Goal: Information Seeking & Learning: Learn about a topic

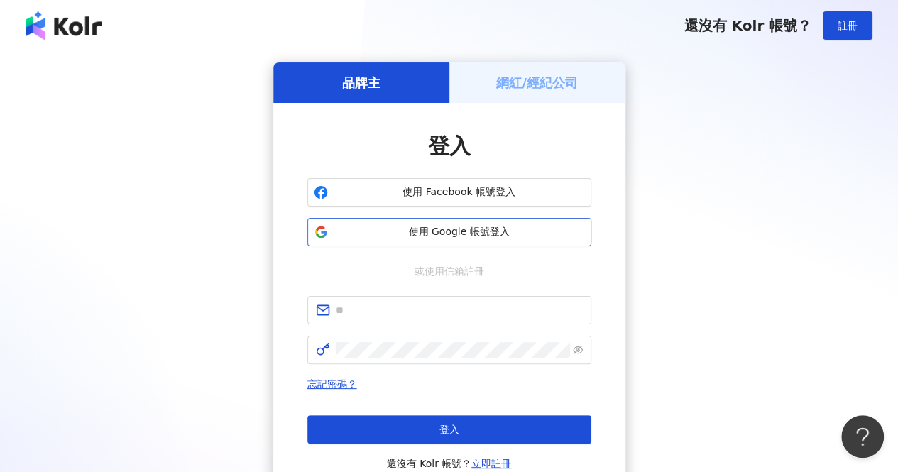
click at [404, 246] on button "使用 Google 帳號登入" at bounding box center [449, 232] width 284 height 28
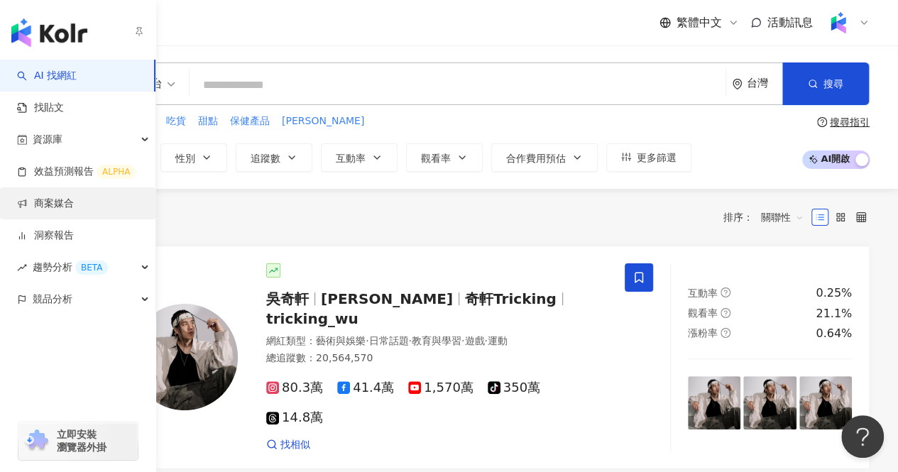
click at [74, 197] on link "商案媒合" at bounding box center [45, 204] width 57 height 14
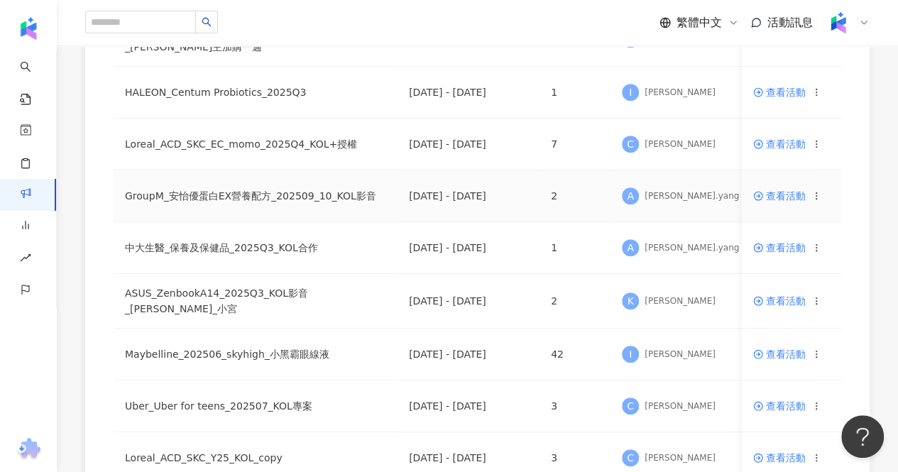
scroll to position [213, 0]
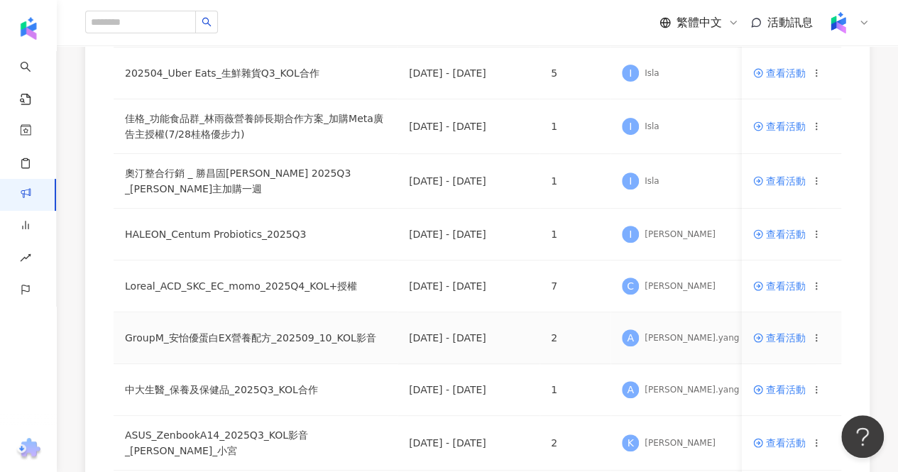
click at [775, 337] on span "查看活動" at bounding box center [779, 338] width 53 height 10
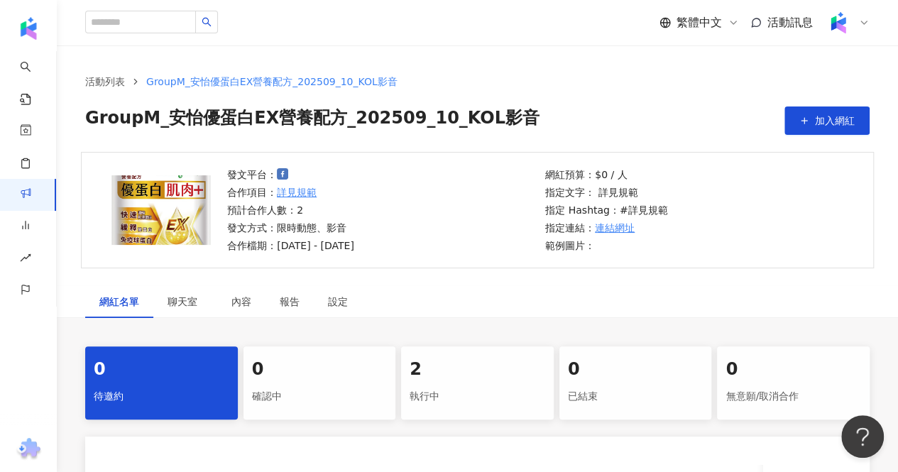
scroll to position [213, 0]
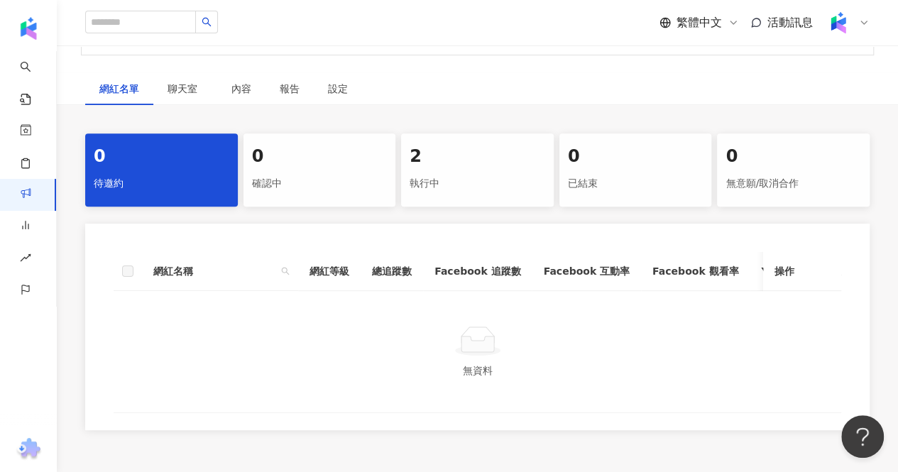
click at [469, 188] on div "執行中" at bounding box center [477, 184] width 136 height 24
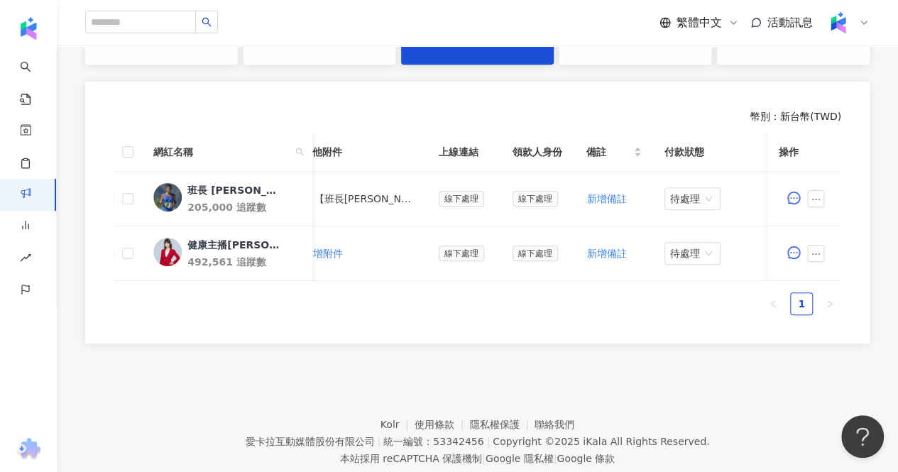
scroll to position [0, 614]
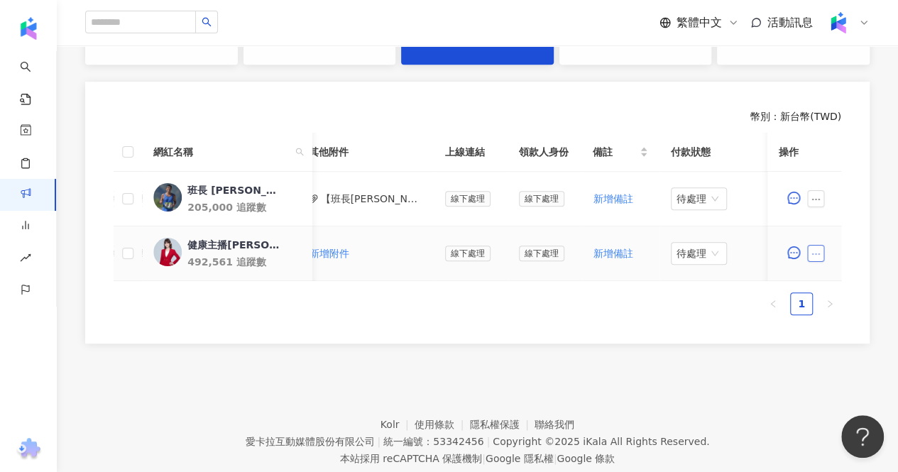
click at [818, 251] on icon "ellipsis" at bounding box center [815, 254] width 10 height 10
click at [819, 252] on icon "ellipsis" at bounding box center [815, 254] width 10 height 10
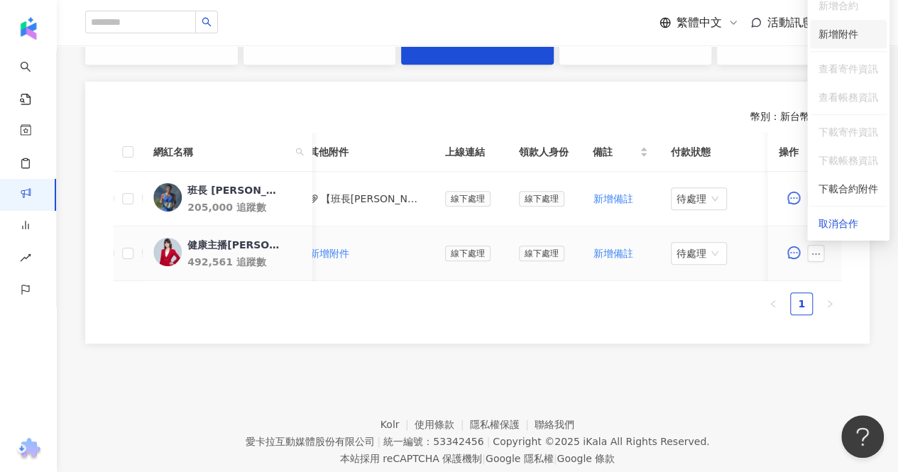
click at [846, 48] on li "新增附件" at bounding box center [848, 34] width 77 height 28
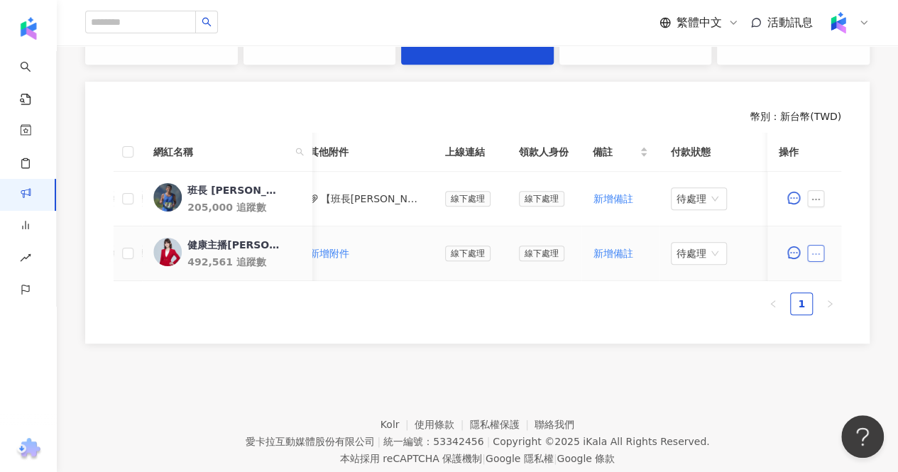
click at [815, 254] on icon "ellipsis" at bounding box center [815, 254] width 10 height 10
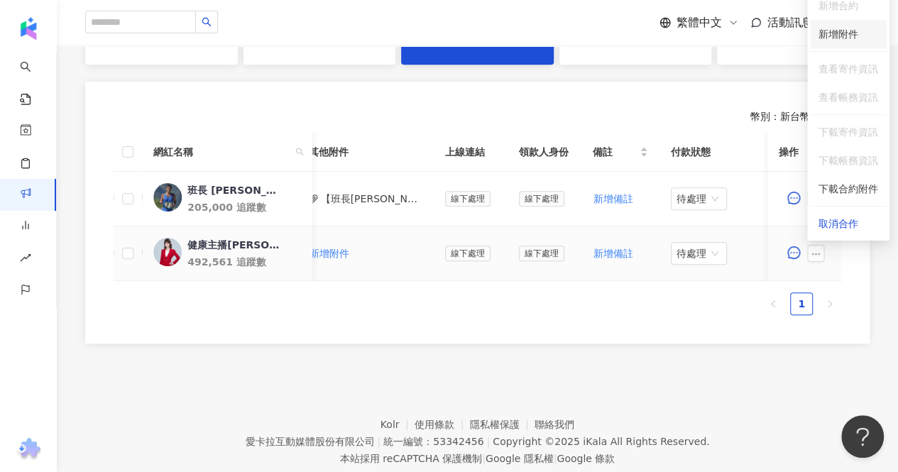
click at [835, 38] on span "新增附件" at bounding box center [838, 33] width 40 height 11
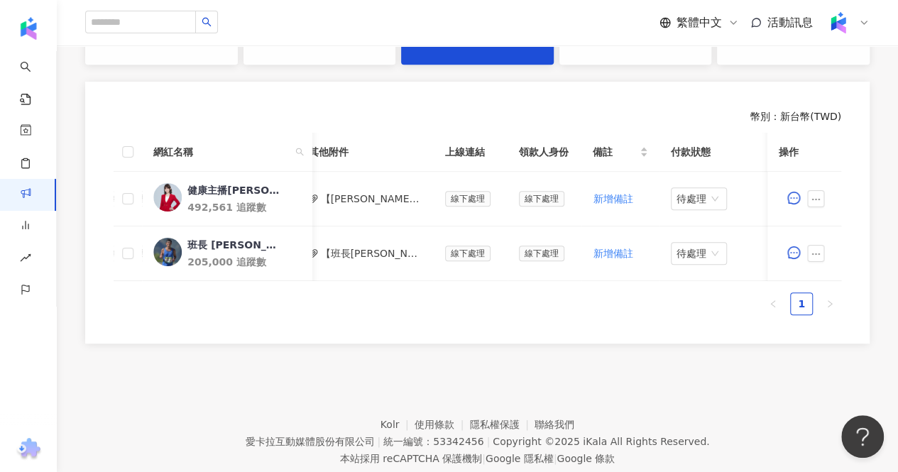
drag, startPoint x: 495, startPoint y: 280, endPoint x: 474, endPoint y: 287, distance: 21.5
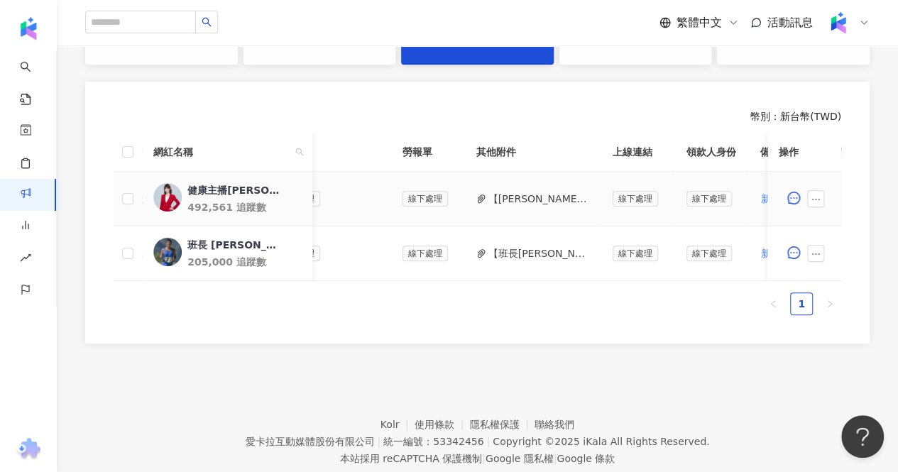
click at [532, 191] on button "【鄭凱云_雙方用印】PJ0001620_GroupM_安怡優蛋白EX營養配方_202509_10_KOL影音_活動確認單-1(1).pdf" at bounding box center [538, 199] width 101 height 16
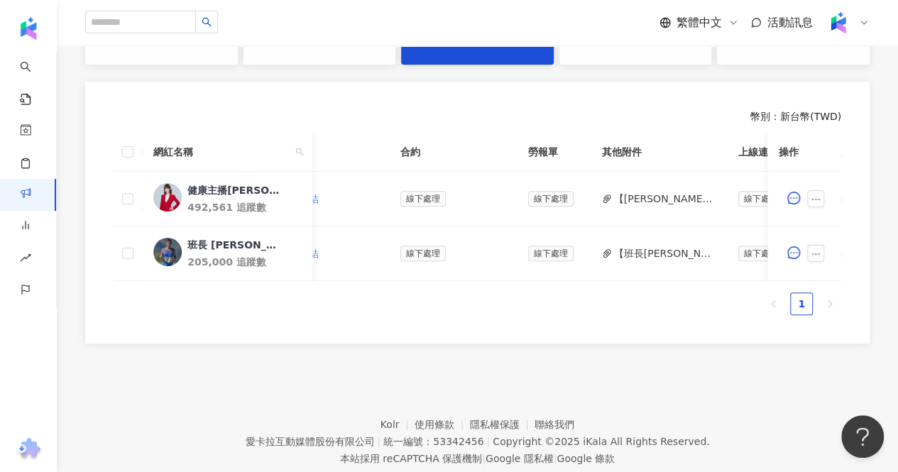
click at [523, 312] on ul "1" at bounding box center [477, 303] width 727 height 23
drag, startPoint x: 535, startPoint y: 290, endPoint x: 311, endPoint y: 298, distance: 224.4
click at [311, 298] on div "網紅名稱 合作總酬勞 (含稅) 合作項目 推廣連結 合約 勞報單 其他附件 上線連結 領款人身份 備註 付款狀態 操作 健康主播鄭凱云 492,561 追蹤數…" at bounding box center [477, 224] width 727 height 182
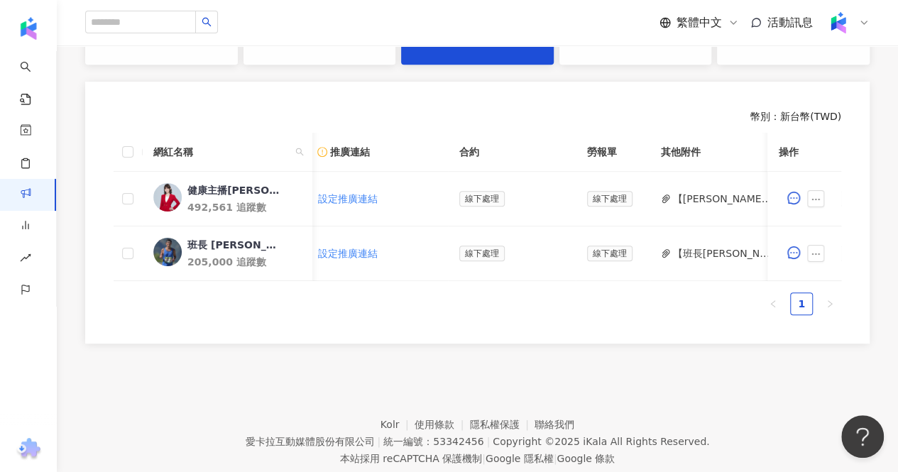
scroll to position [0, 636]
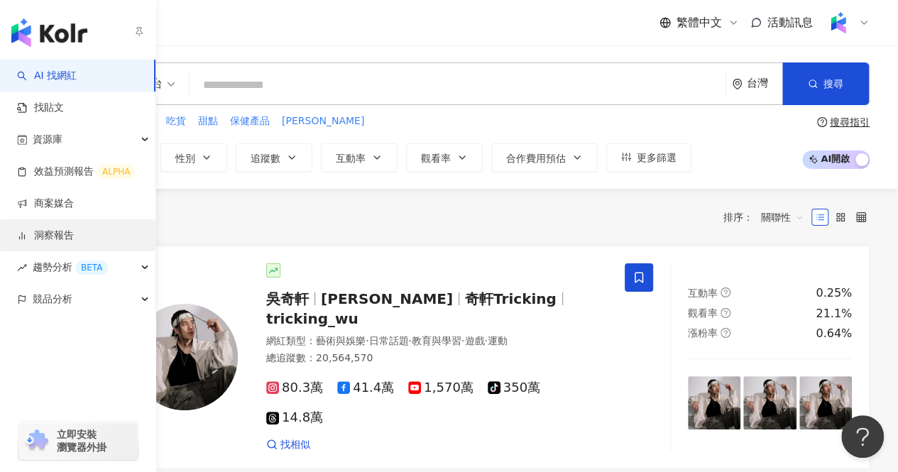
click at [48, 240] on link "洞察報告" at bounding box center [45, 236] width 57 height 14
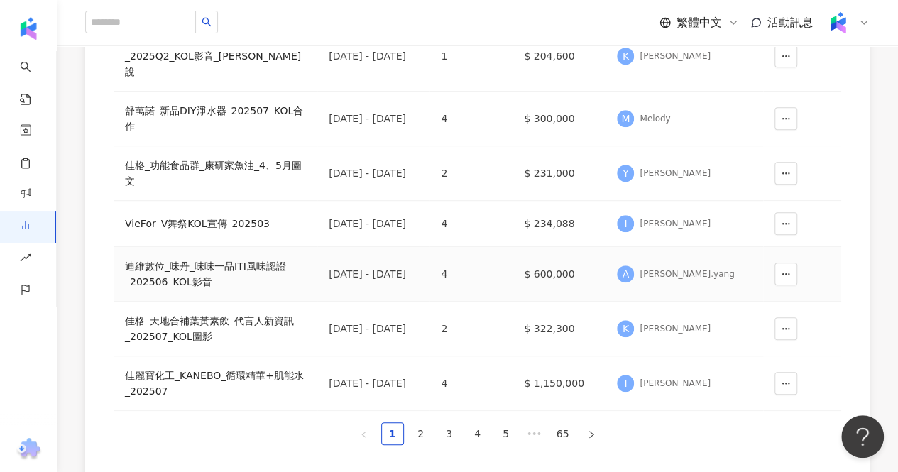
scroll to position [567, 0]
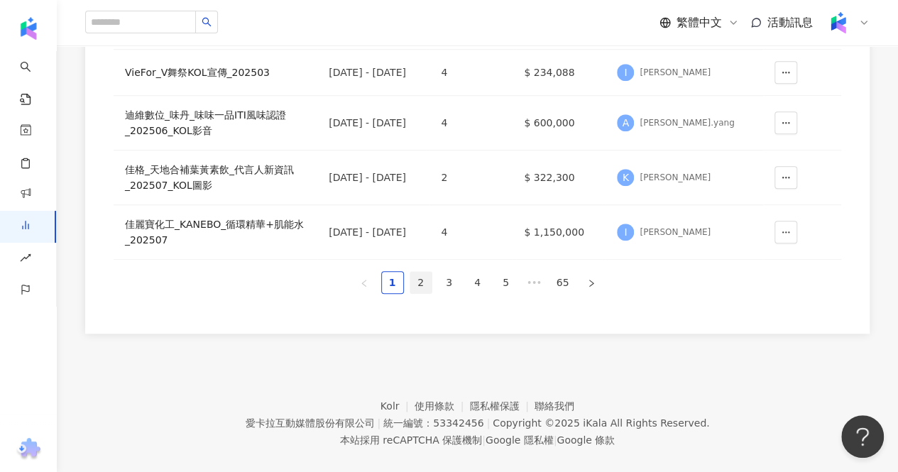
click at [409, 271] on li "2" at bounding box center [420, 282] width 23 height 23
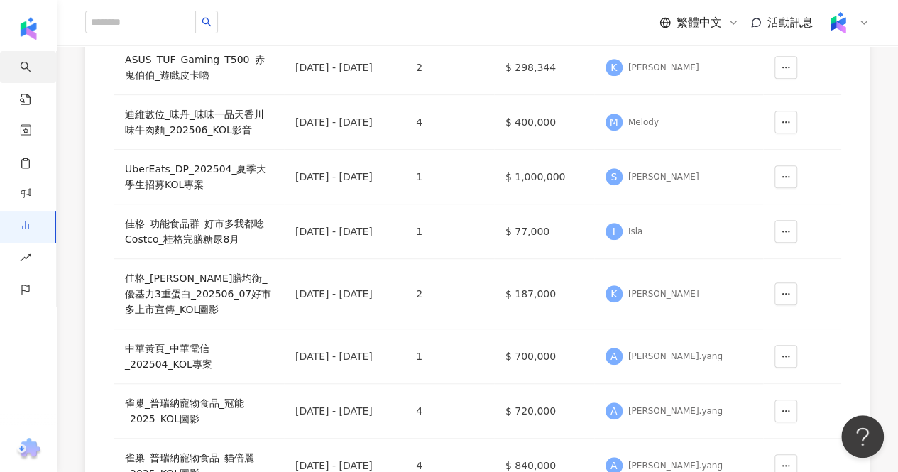
scroll to position [212, 0]
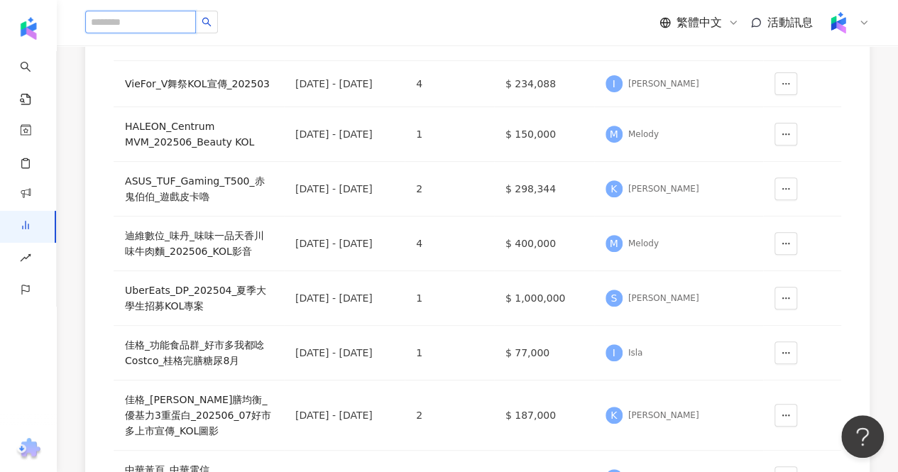
click at [174, 22] on input "search" at bounding box center [140, 22] width 111 height 23
paste input "****"
type input "****"
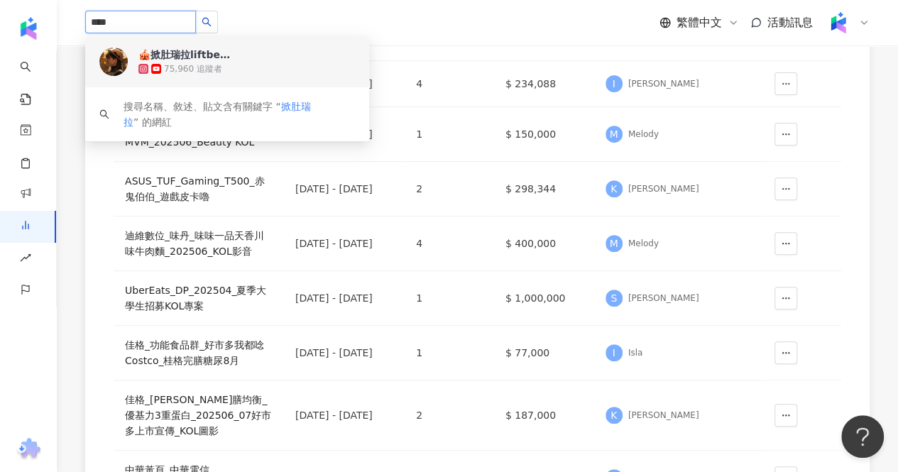
click at [198, 67] on div "75,960 追蹤者" at bounding box center [193, 69] width 58 height 12
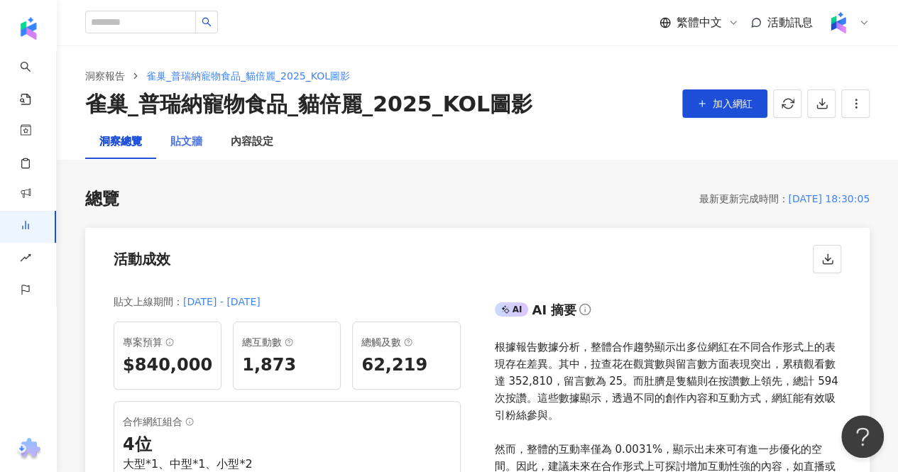
click at [183, 155] on div "貼文牆" at bounding box center [186, 142] width 60 height 34
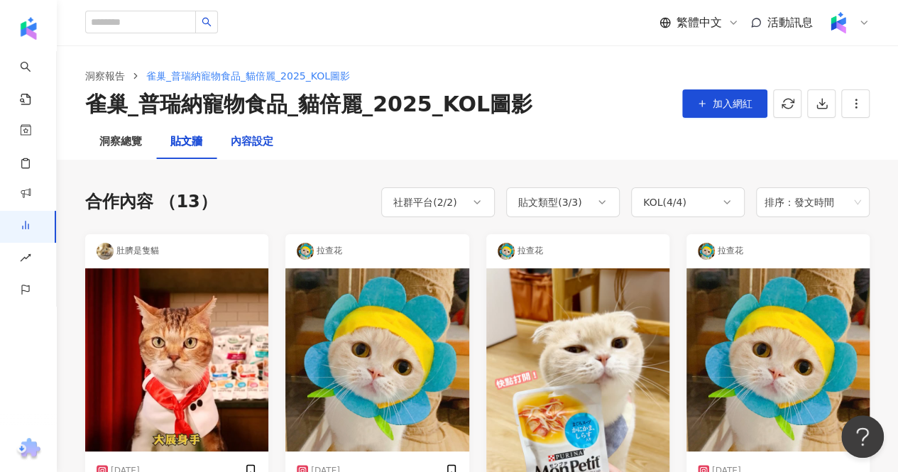
click at [254, 148] on div "內容設定" at bounding box center [252, 141] width 43 height 17
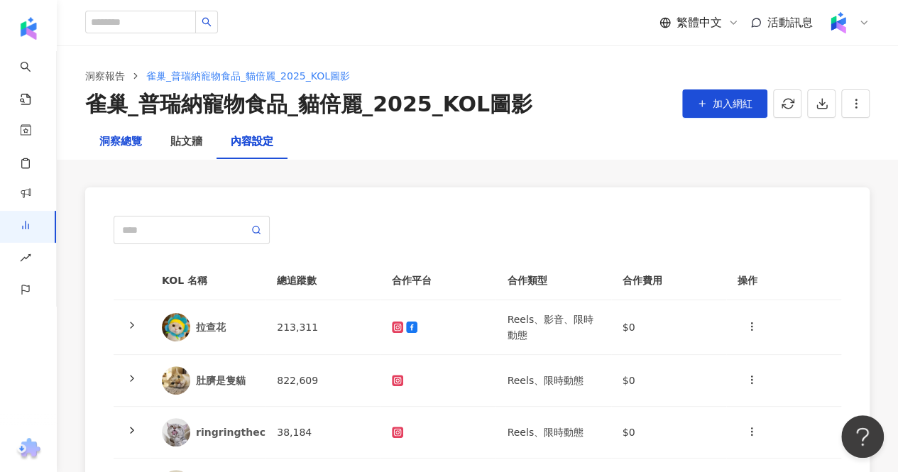
click at [129, 146] on div "洞察總覽" at bounding box center [120, 141] width 43 height 17
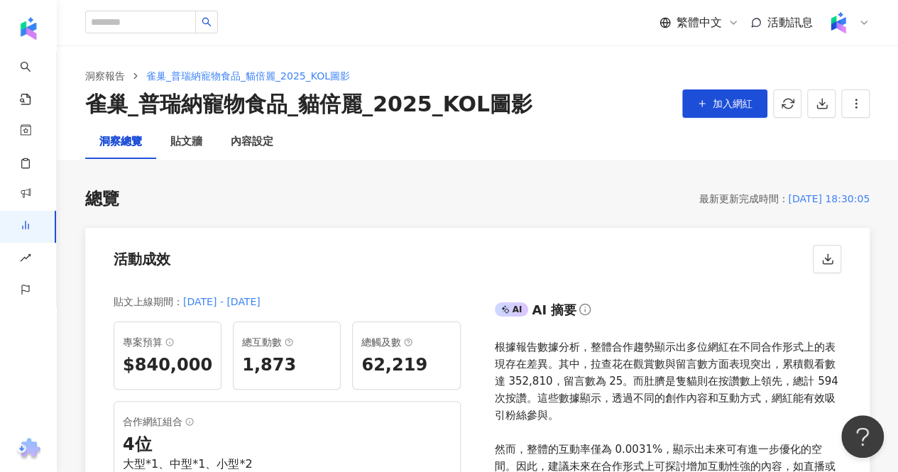
click at [725, 289] on div "AI AI 摘要 根據報告數據分析，整體合作趨勢顯示出多位網紅在不同合作形式上的表現存在差異。其中，拉查花在觀賞數與留言數方面表現突出，累積觀看數達 352,…" at bounding box center [674, 432] width 392 height 301
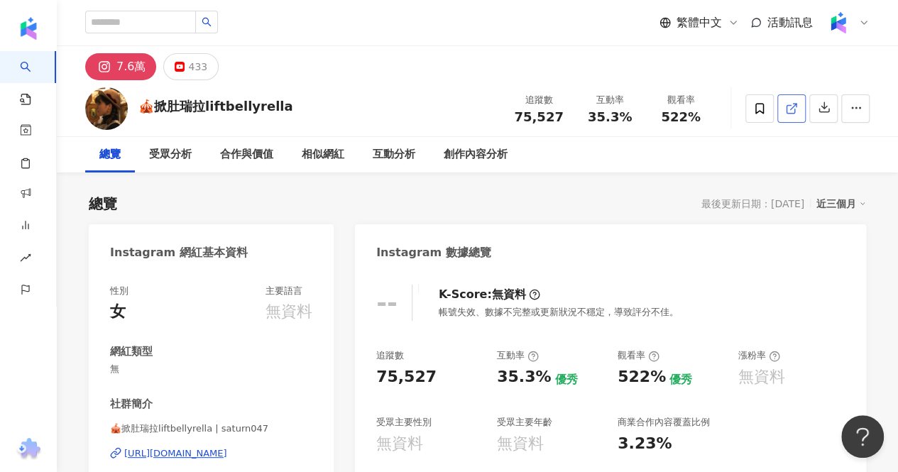
click at [795, 114] on icon at bounding box center [791, 108] width 13 height 13
drag, startPoint x: 517, startPoint y: 101, endPoint x: 539, endPoint y: 107, distance: 22.0
click at [539, 106] on div "追蹤數 75,527" at bounding box center [538, 108] width 71 height 31
click at [518, 109] on span "75,527" at bounding box center [538, 116] width 49 height 15
drag, startPoint x: 515, startPoint y: 111, endPoint x: 561, endPoint y: 116, distance: 45.6
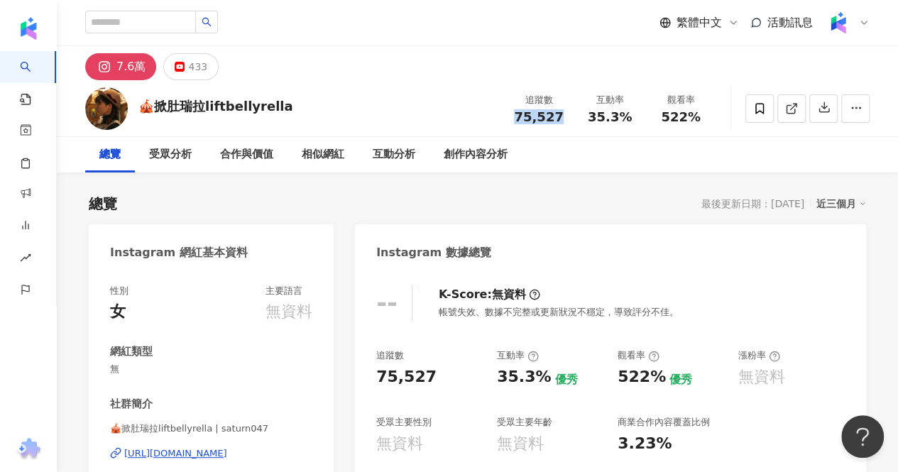
click at [561, 116] on div "75,527" at bounding box center [539, 117] width 54 height 14
copy span "75,527"
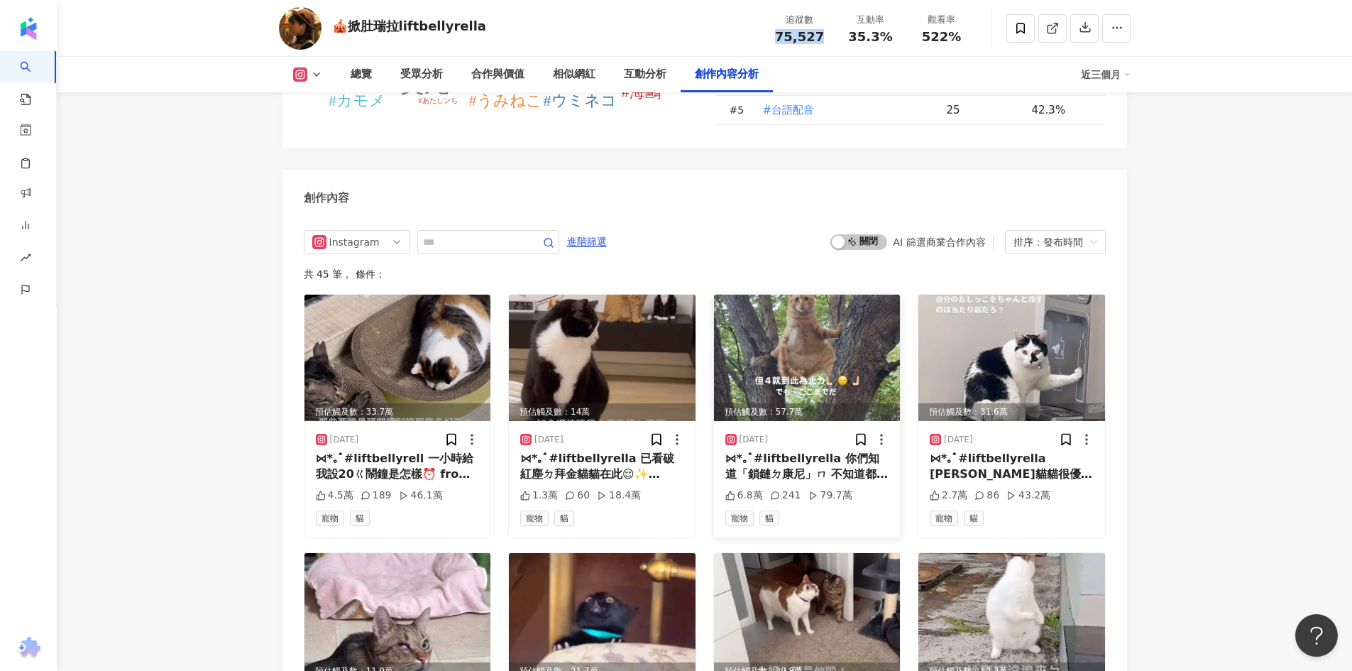
scroll to position [4187, 0]
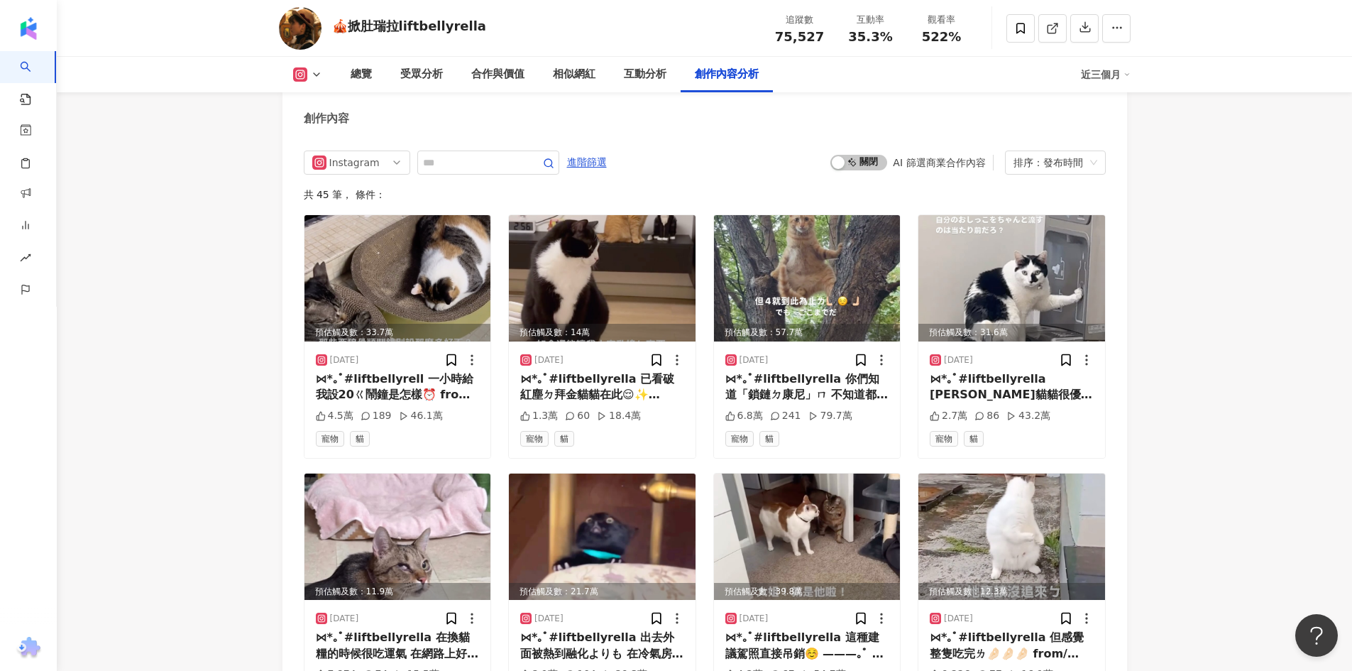
click at [851, 160] on div "啟動 關閉 AI 篩選商業合作內容 排序：發布時間" at bounding box center [967, 162] width 275 height 24
click at [851, 155] on span "啟動 關閉" at bounding box center [858, 163] width 57 height 16
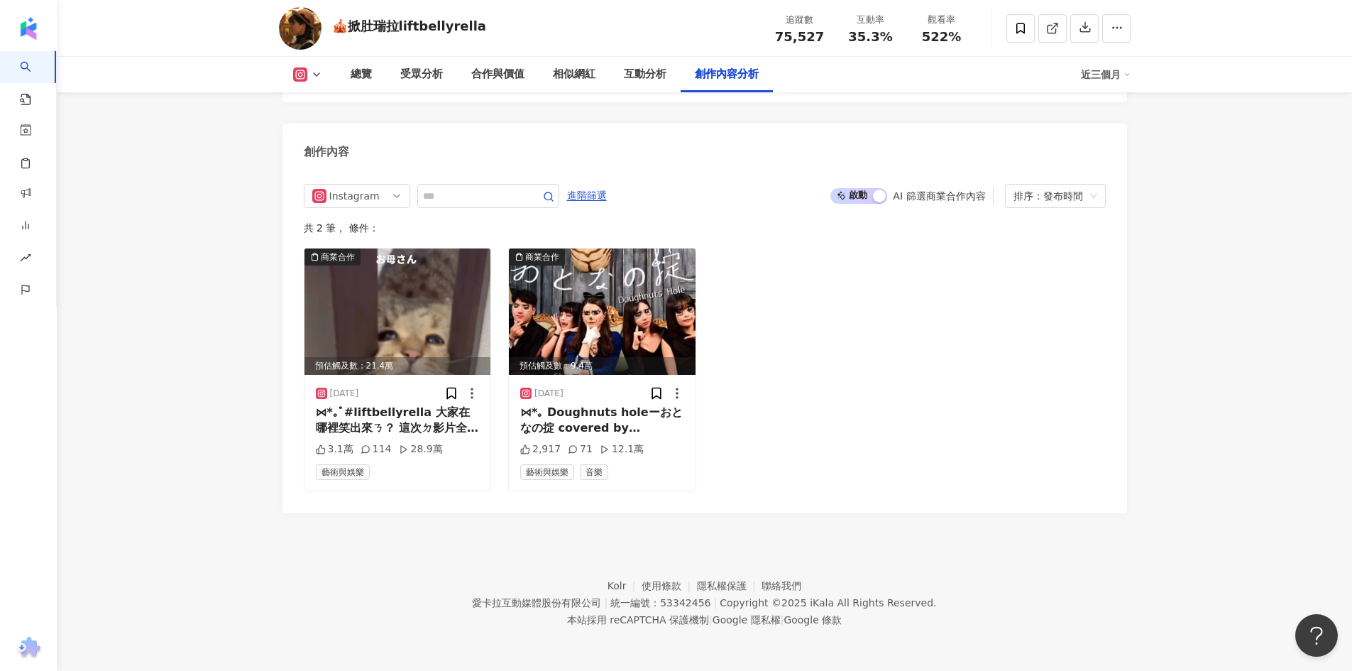
scroll to position [4143, 0]
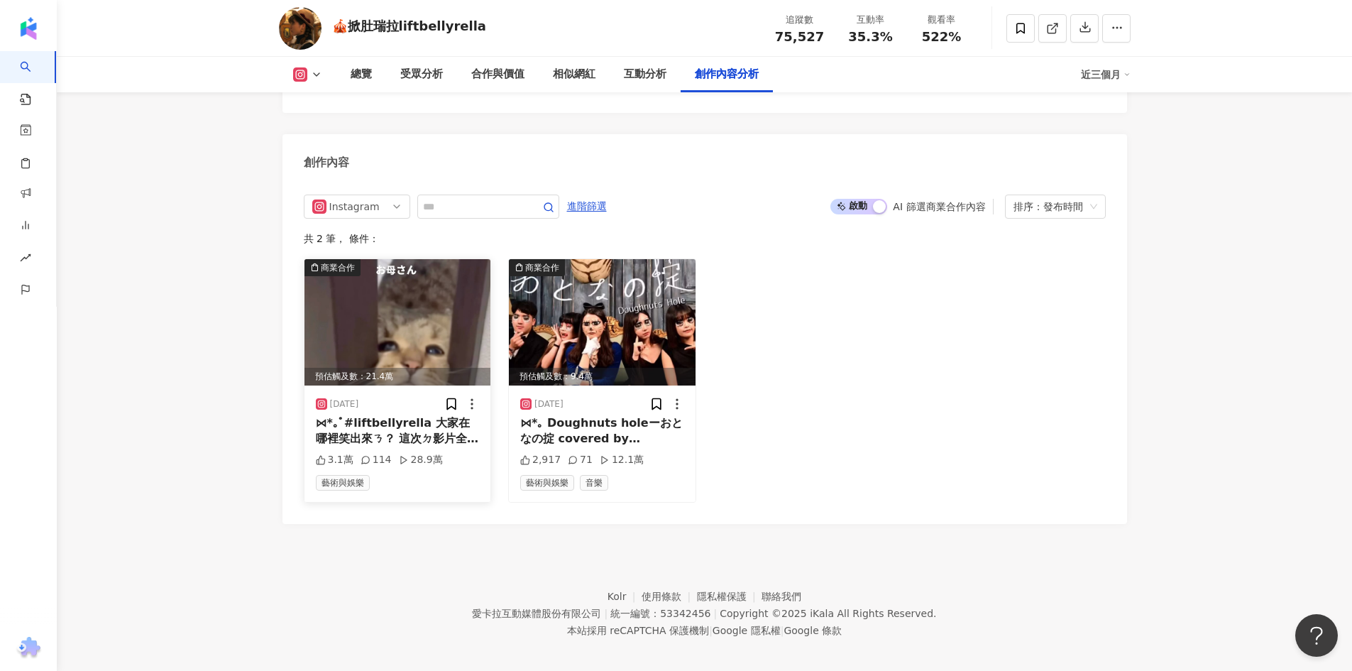
click at [436, 422] on div "⋈*｡ﾟ#liftbellyrella 大家在哪裡笑出來ㄋ？ 這次ㄉ影片全是用「一張照片」 透過Filmoraㄉ「AI圖像轉影片」功能做ㄉ 快去下載來玩玩看ㄅ…" at bounding box center [398, 431] width 164 height 32
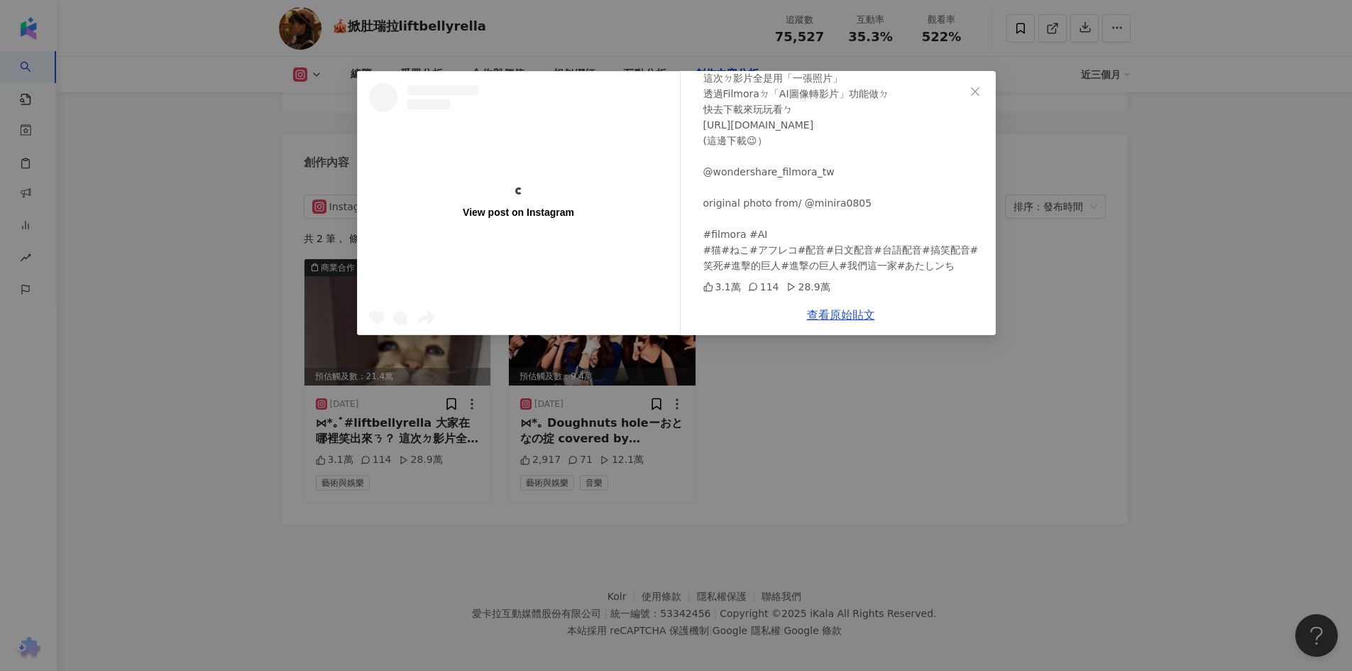
scroll to position [0, 0]
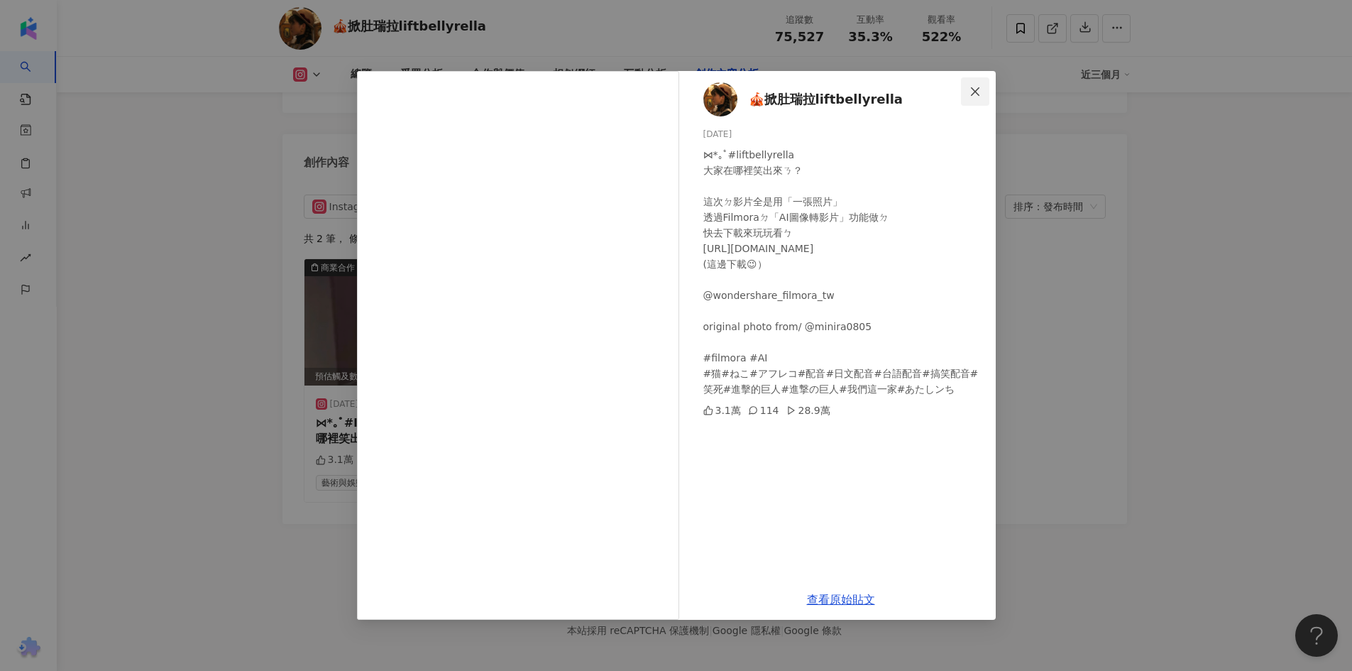
click at [897, 89] on icon "close" at bounding box center [974, 91] width 11 height 11
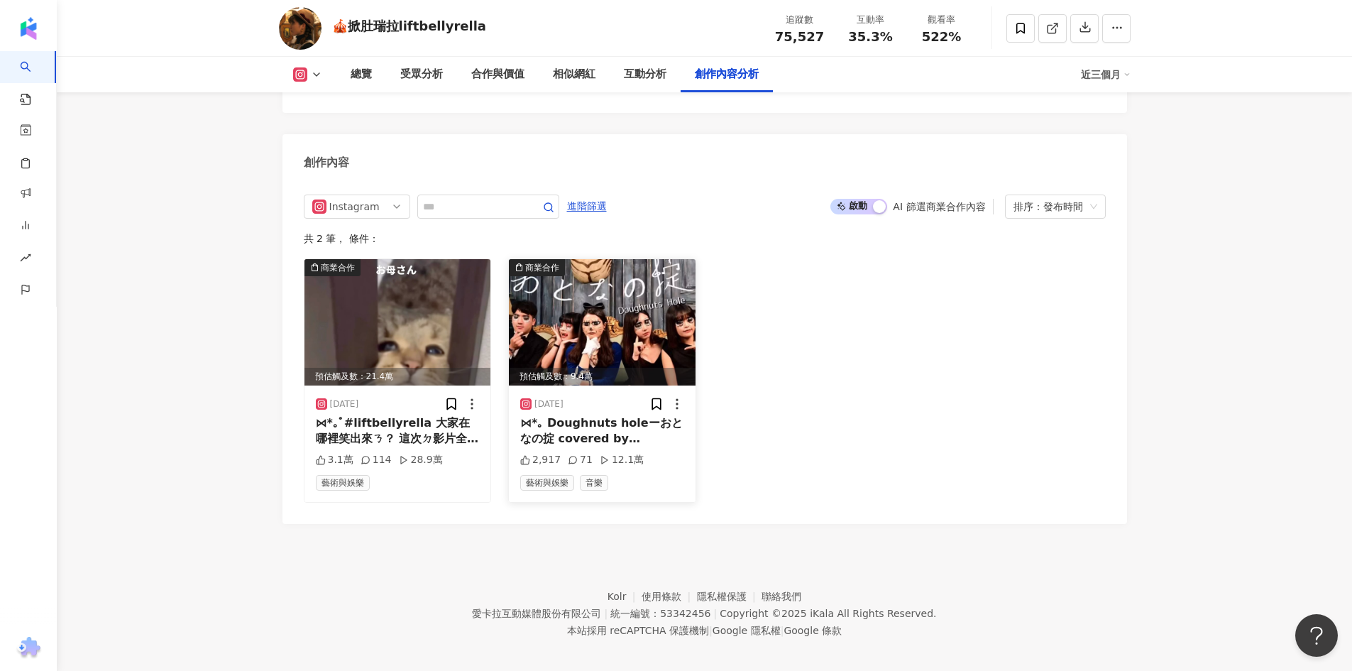
click at [581, 326] on img at bounding box center [602, 322] width 187 height 126
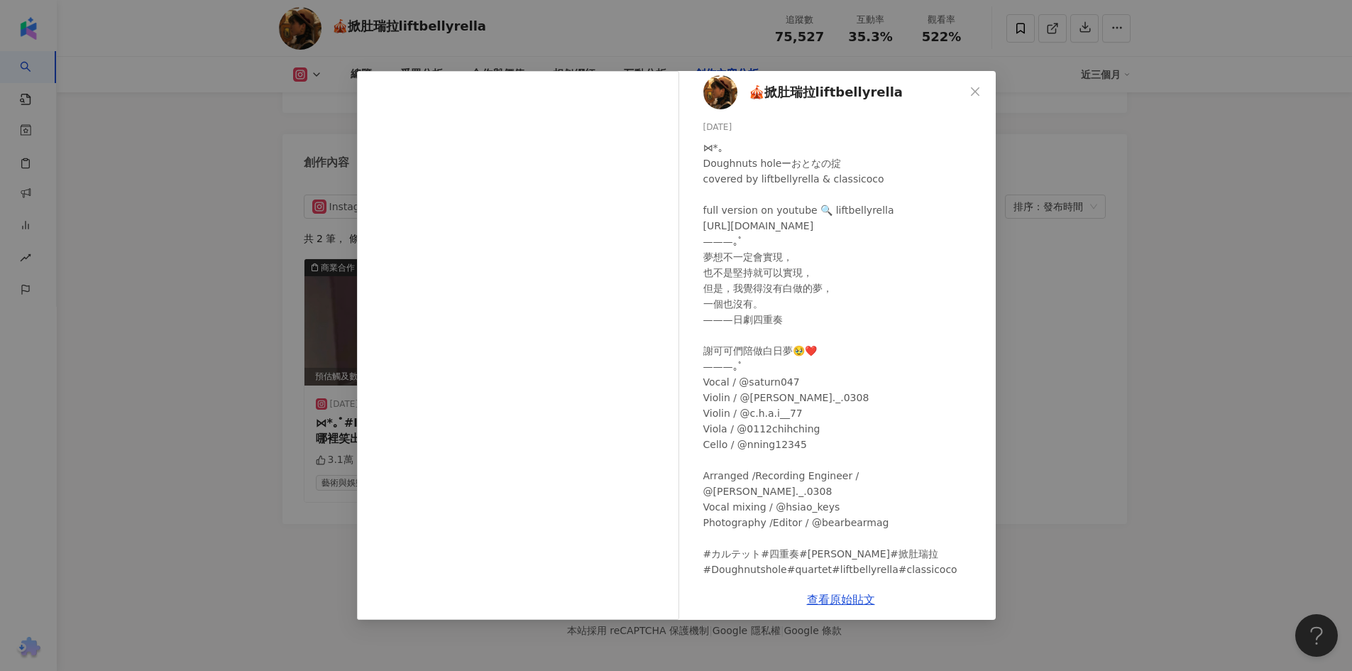
scroll to position [11, 0]
click at [897, 414] on div "🎪掀肚瑞拉liftbellyrella 2025/4/15 ⋈*｡ Doughnuts holeーおとなの掟 covered by liftbellyrell…" at bounding box center [676, 335] width 1352 height 671
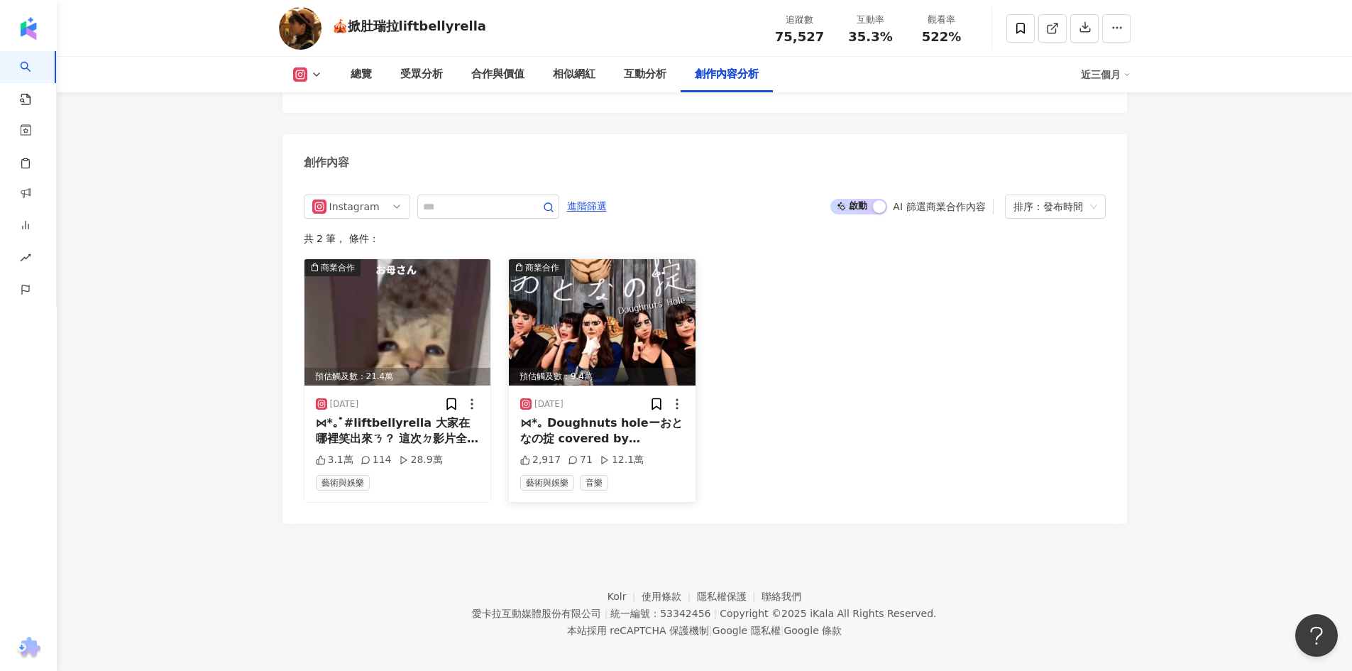
click at [563, 368] on div "預估觸及數：9.4萬" at bounding box center [602, 377] width 187 height 18
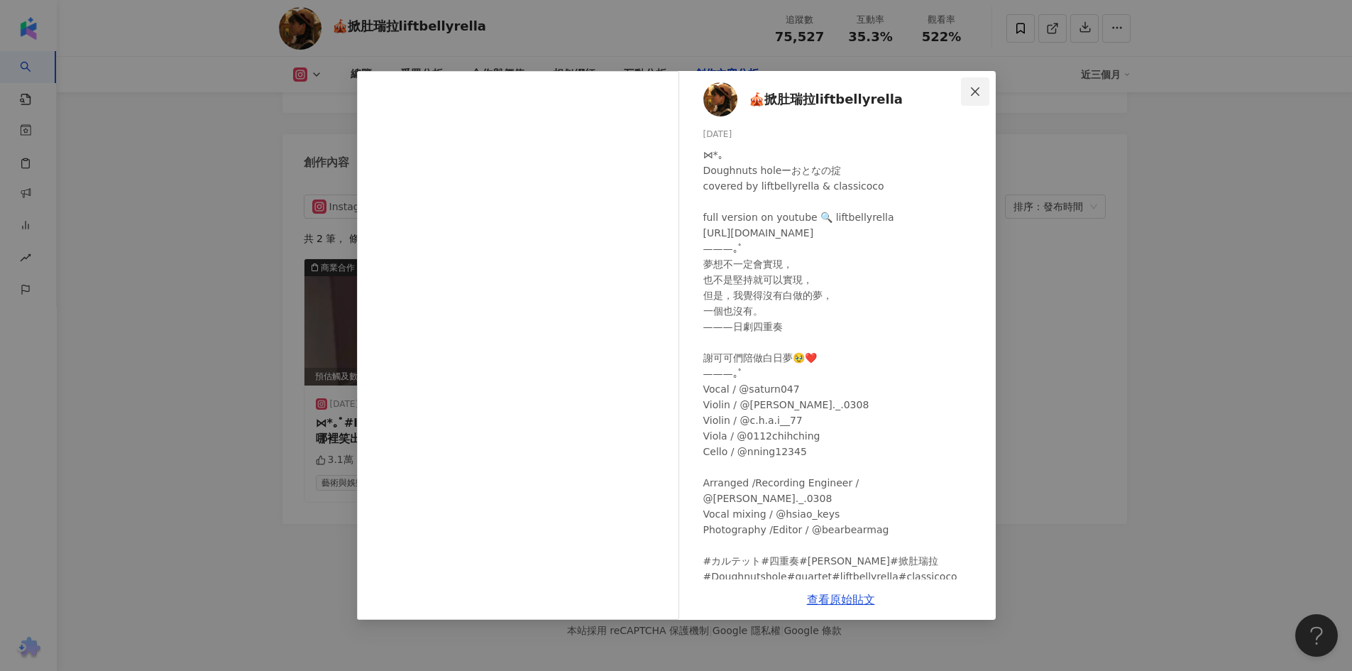
click at [897, 92] on icon "close" at bounding box center [974, 91] width 11 height 11
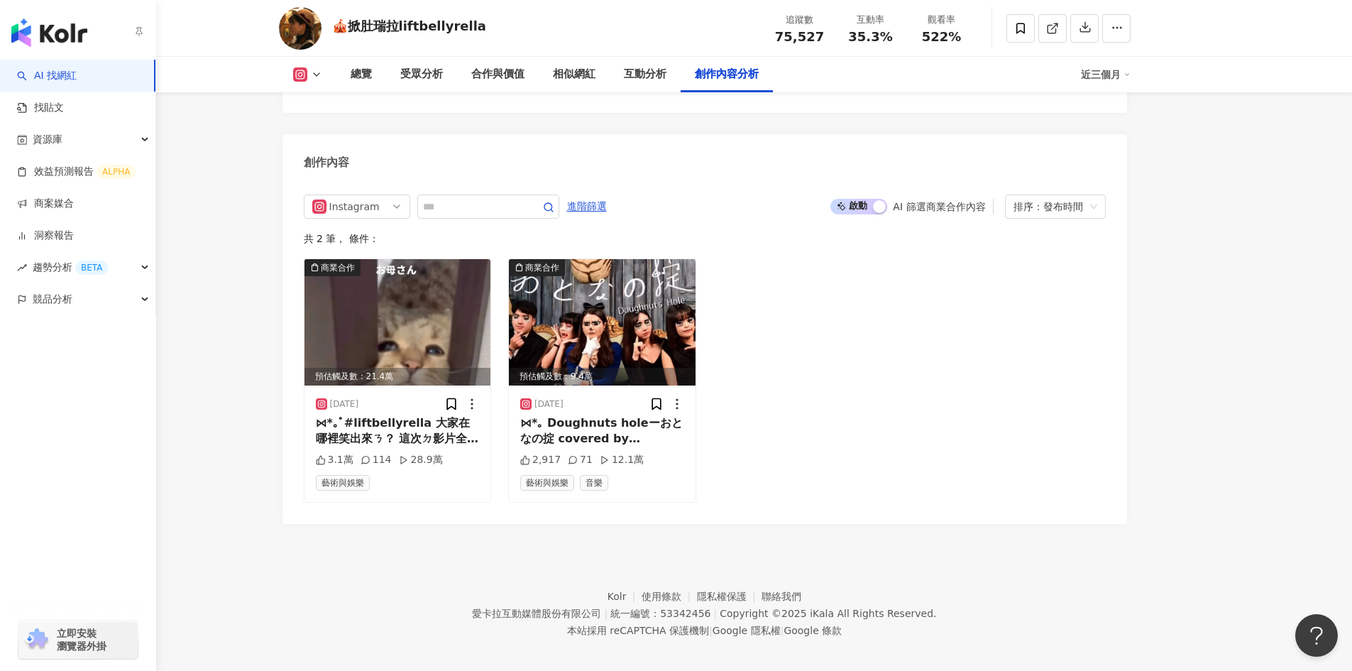
click at [70, 72] on link "AI 找網紅" at bounding box center [47, 76] width 60 height 14
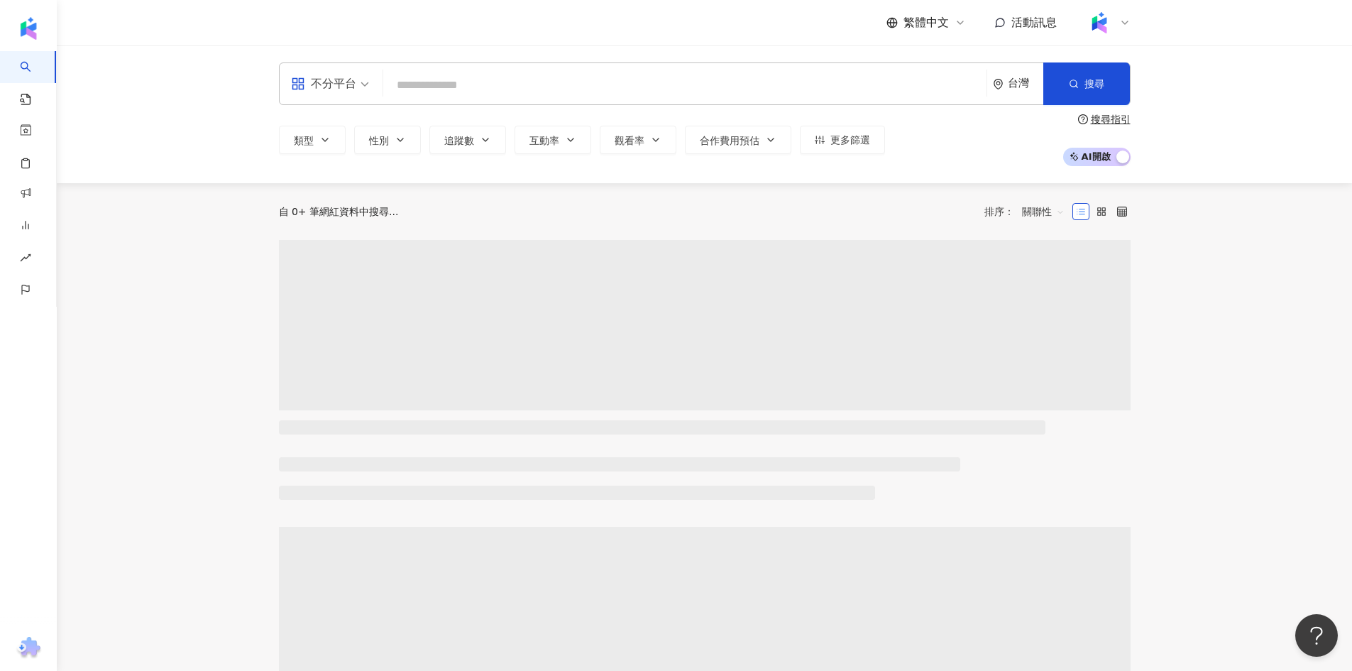
click at [459, 92] on input "search" at bounding box center [685, 85] width 592 height 27
type input "***"
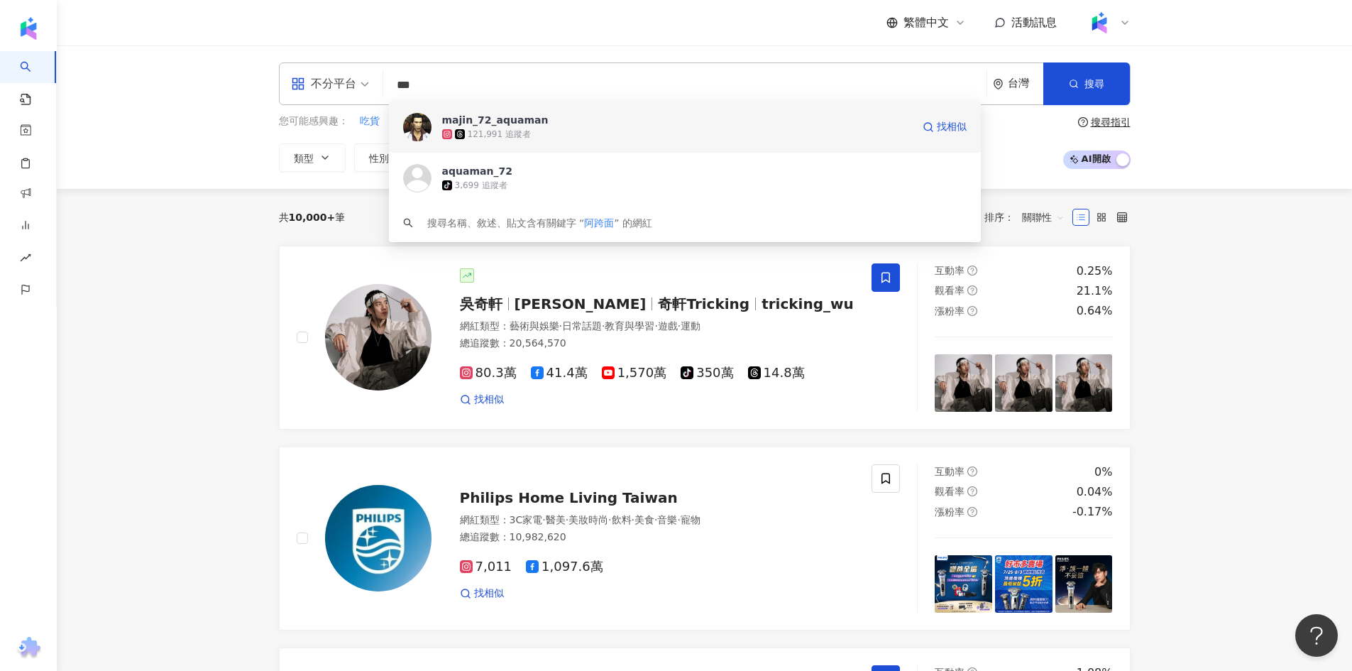
click at [611, 125] on span "majin_72_aquaman" at bounding box center [677, 120] width 470 height 14
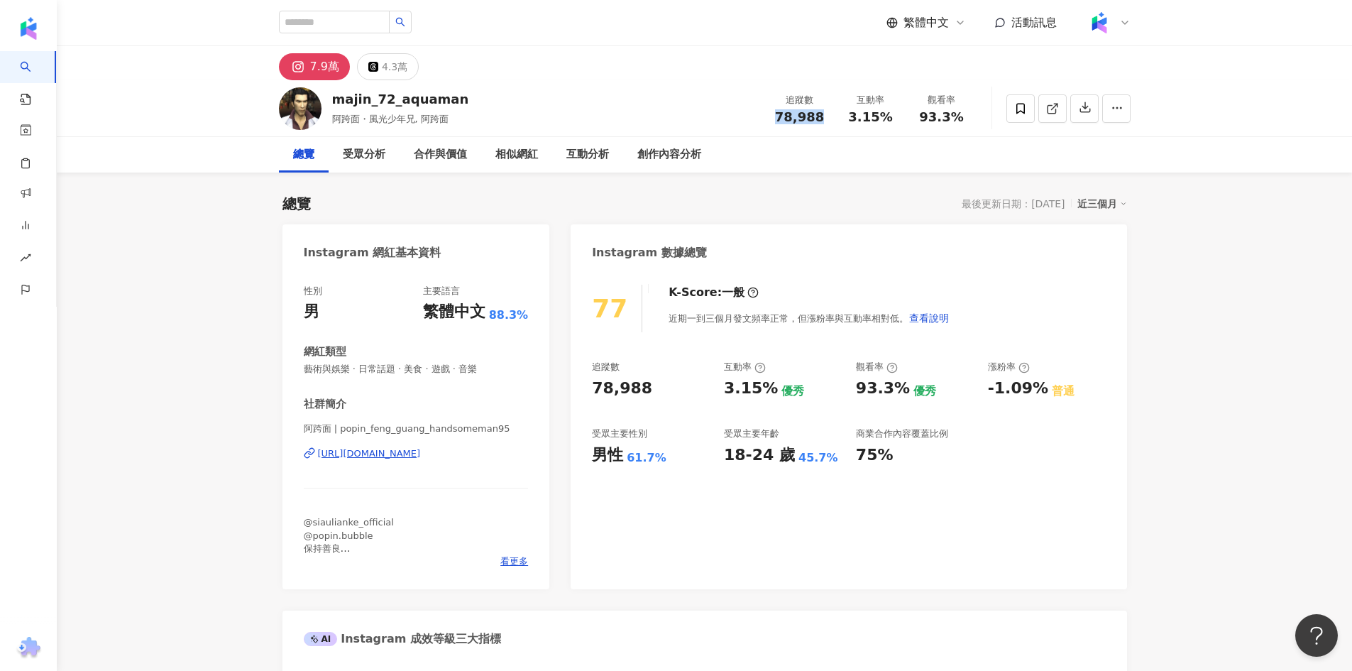
drag, startPoint x: 771, startPoint y: 118, endPoint x: 821, endPoint y: 119, distance: 49.7
click at [821, 119] on div "追蹤數 78,988" at bounding box center [799, 108] width 71 height 31
copy span "78,988"
click at [1048, 110] on icon at bounding box center [1052, 109] width 8 height 8
drag, startPoint x: 846, startPoint y: 119, endPoint x: 891, endPoint y: 128, distance: 45.5
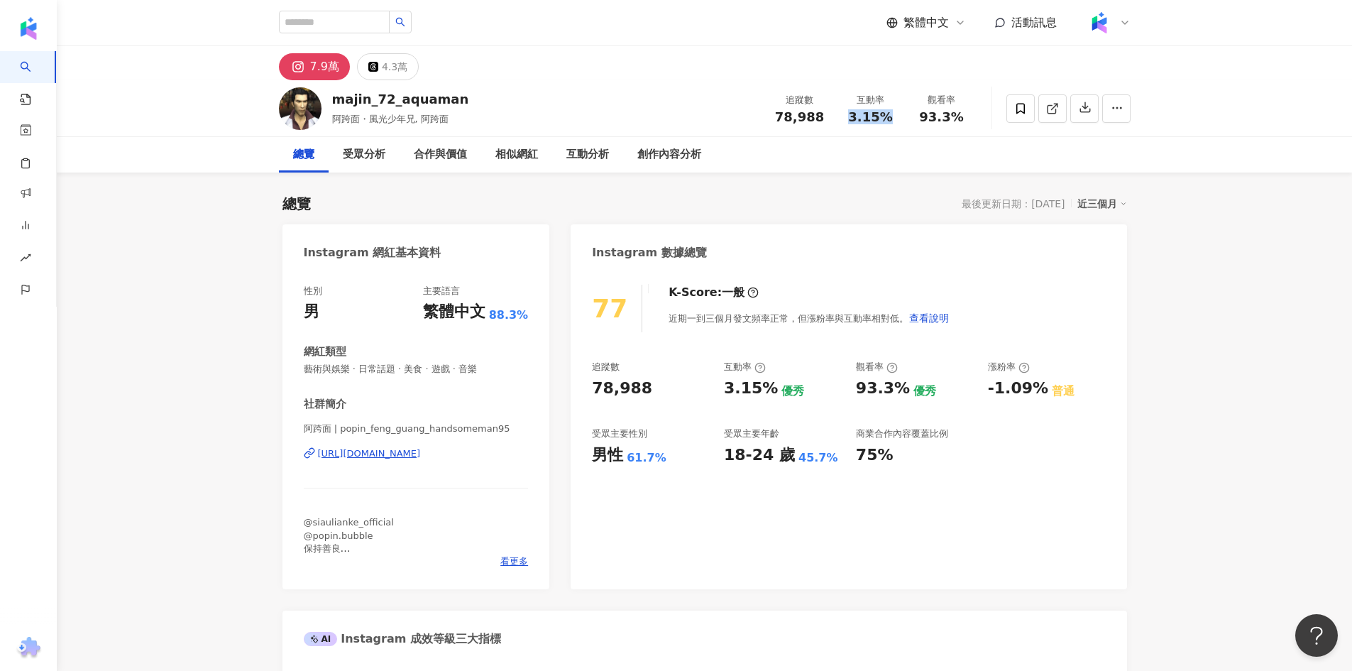
click at [891, 128] on div "追蹤數 78,988 互動率 3.15% 觀看率 93.3%" at bounding box center [870, 108] width 213 height 42
copy span "3.15%"
click at [927, 123] on span "93.3%" at bounding box center [941, 117] width 44 height 14
drag, startPoint x: 923, startPoint y: 123, endPoint x: 975, endPoint y: 123, distance: 51.8
click at [975, 123] on div "觀看率 93.3%" at bounding box center [941, 108] width 71 height 31
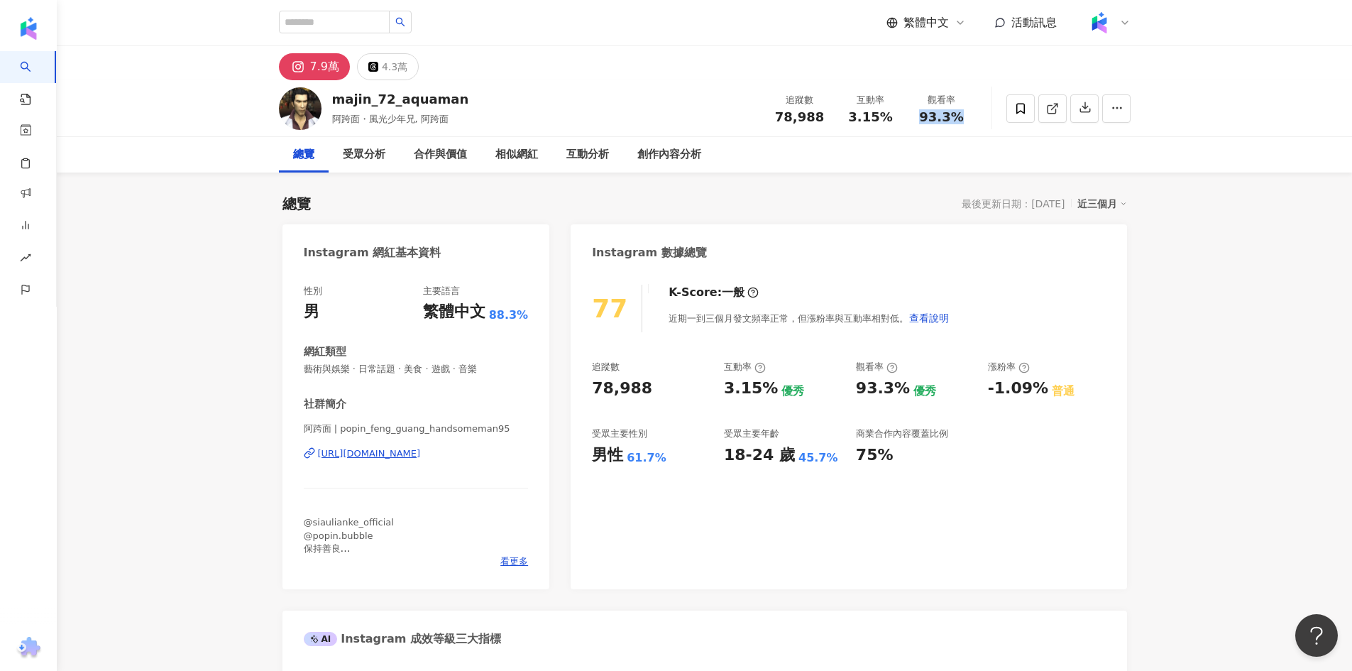
copy span "93.3%"
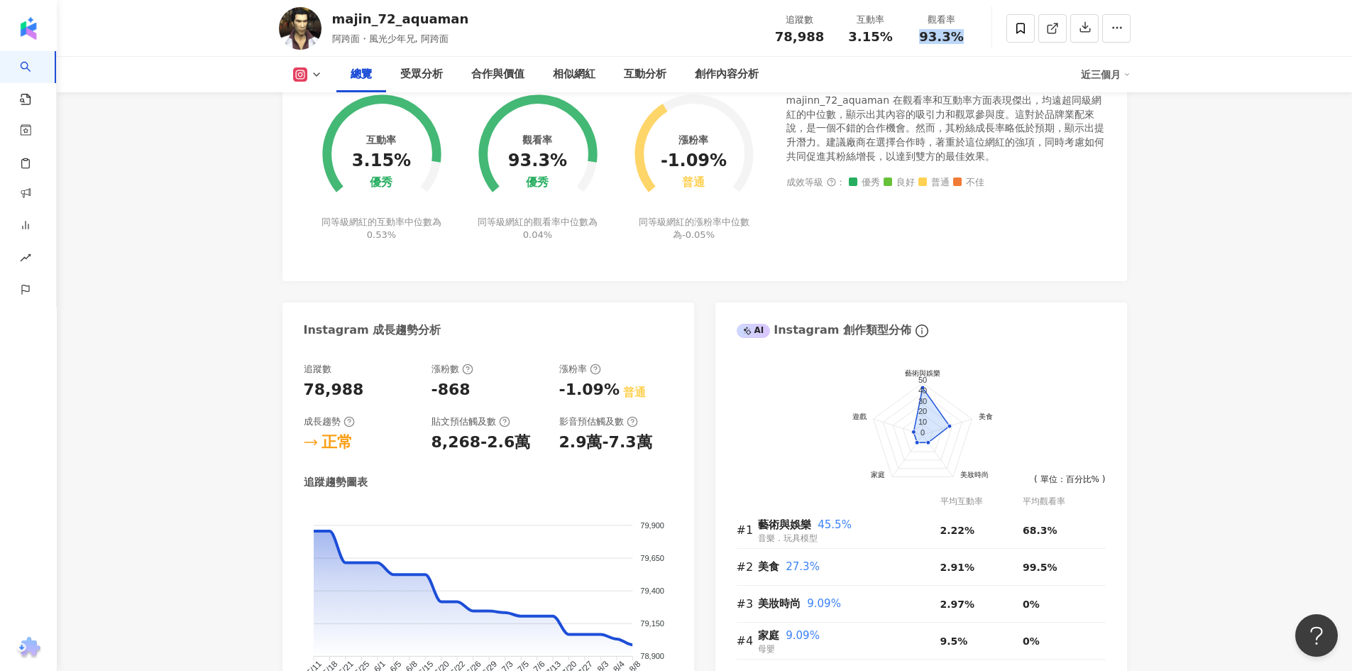
scroll to position [710, 0]
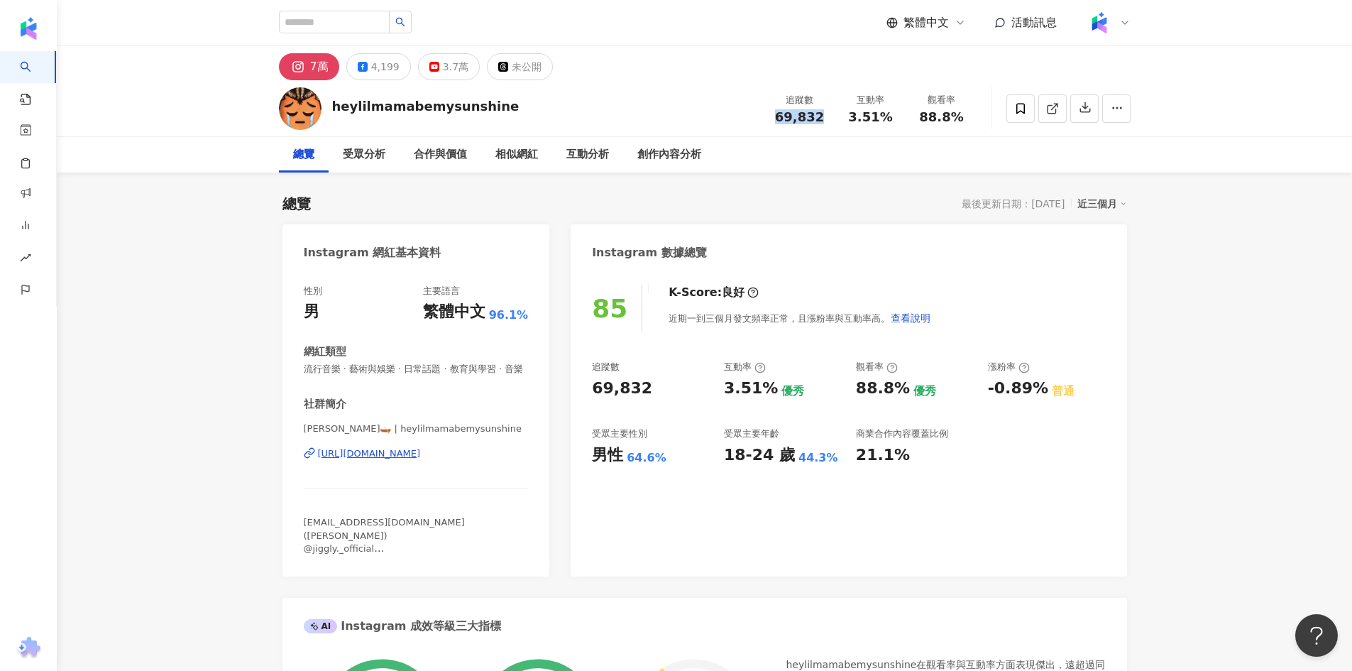
drag, startPoint x: 779, startPoint y: 118, endPoint x: 831, endPoint y: 110, distance: 52.4
click at [832, 109] on div "追蹤數 69,832" at bounding box center [799, 108] width 71 height 31
copy span "69,832"
click at [1051, 98] on link at bounding box center [1052, 108] width 28 height 28
drag, startPoint x: 851, startPoint y: 118, endPoint x: 891, endPoint y: 115, distance: 39.8
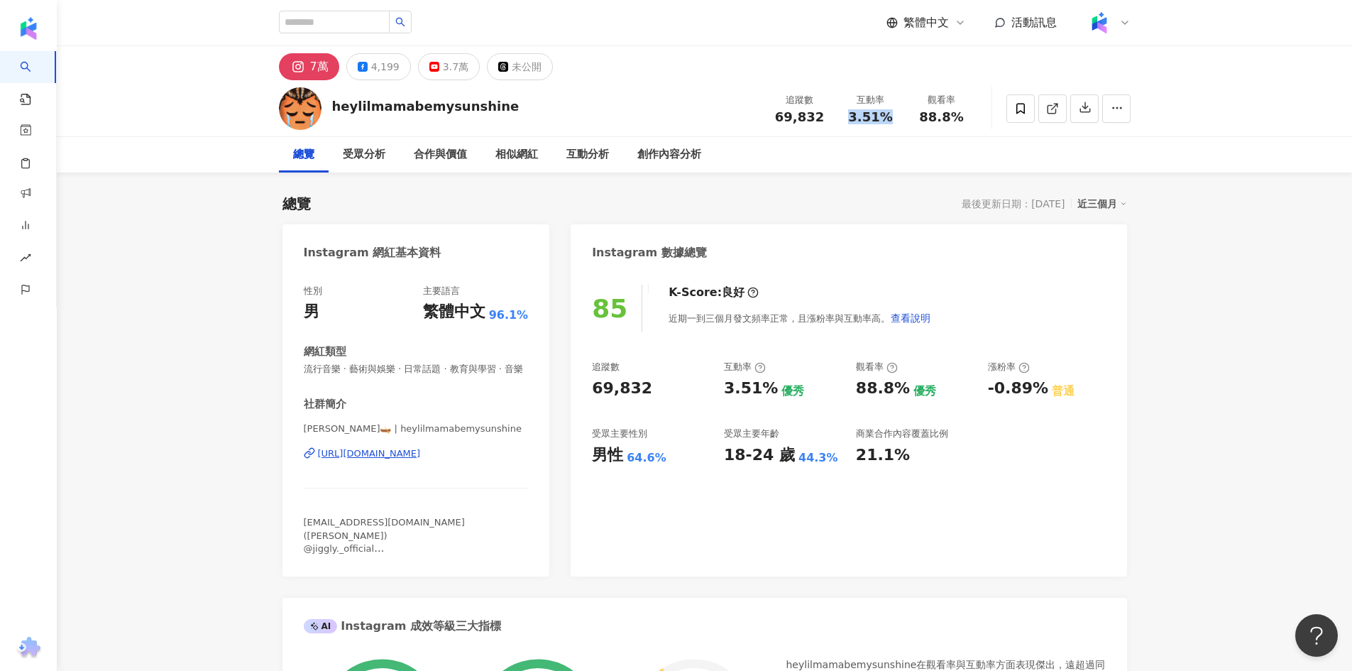
click at [891, 115] on div "3.51%" at bounding box center [871, 117] width 54 height 14
copy span "3.51%"
drag, startPoint x: 932, startPoint y: 117, endPoint x: 960, endPoint y: 112, distance: 28.1
click at [960, 112] on span "88.8%" at bounding box center [941, 117] width 44 height 14
copy span "88.8%"
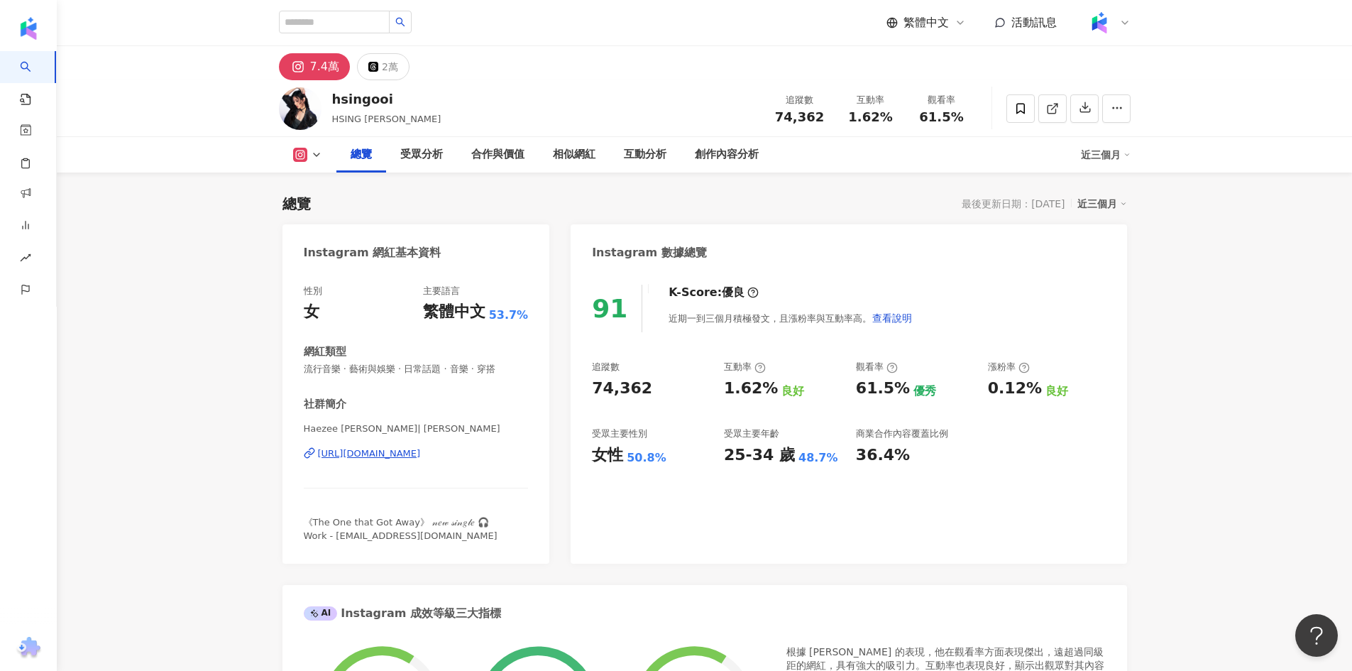
click at [825, 114] on div "74,362" at bounding box center [800, 117] width 54 height 14
drag, startPoint x: 851, startPoint y: 115, endPoint x: 891, endPoint y: 114, distance: 39.7
click at [891, 114] on div "1.62%" at bounding box center [871, 117] width 54 height 14
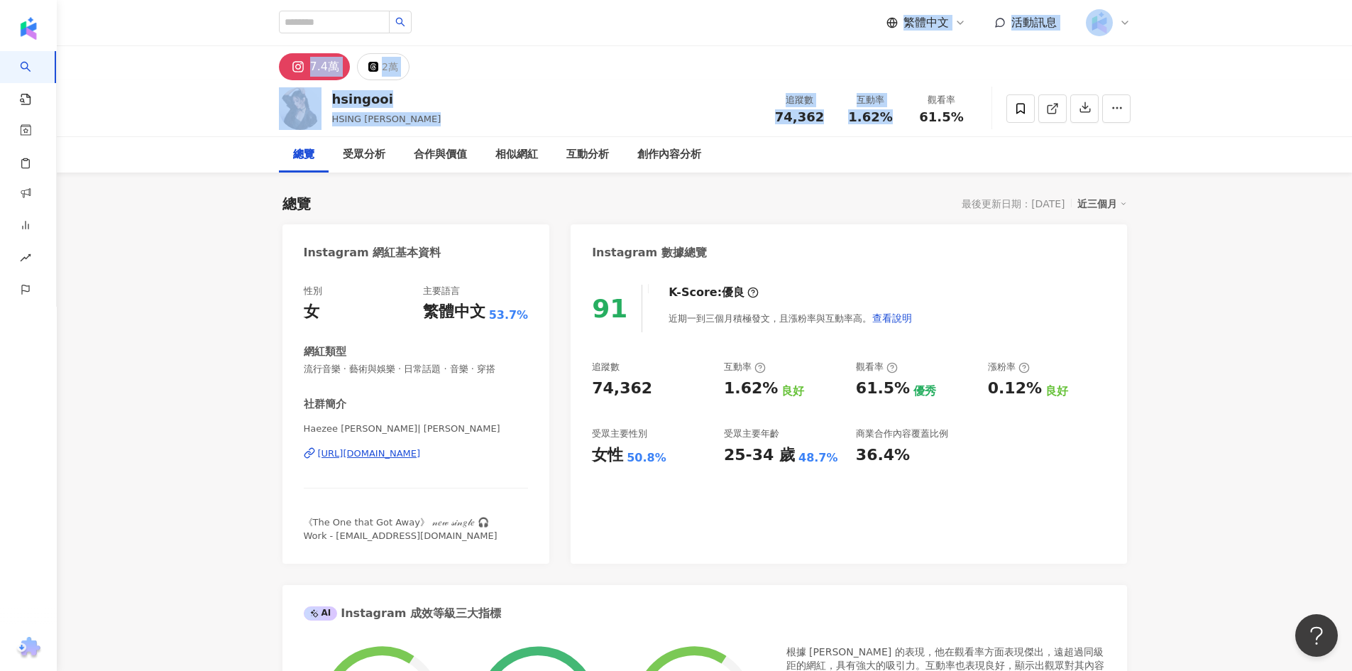
drag, startPoint x: 891, startPoint y: 114, endPoint x: 223, endPoint y: -62, distance: 690.6
click at [223, 0] on html "AI 找網紅 找貼文 資源庫 效益預測報告 ALPHA 商案媒合 洞察報告 趨勢分析 BETA 競品分析 繁體中文 活動訊息 7.4萬 2萬 hsingooi…" at bounding box center [676, 335] width 1352 height 671
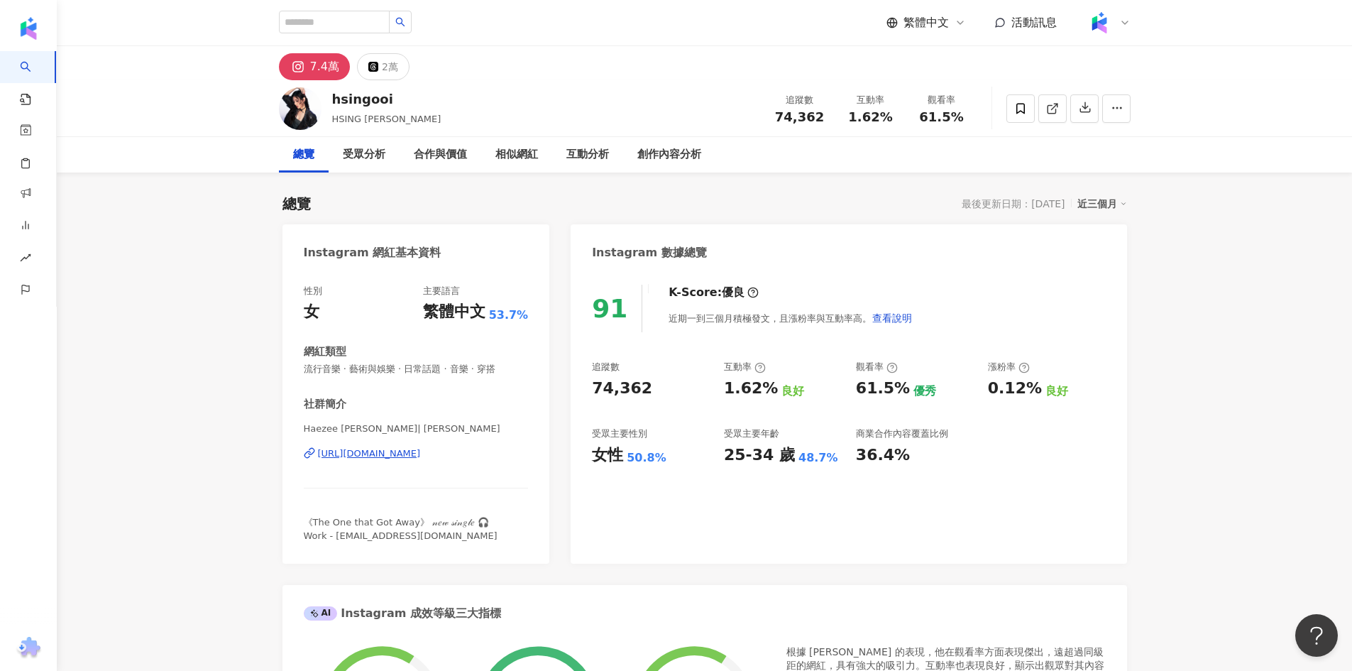
click at [852, 128] on div "追蹤數 74,362 互動率 1.62% 觀看率 61.5%" at bounding box center [870, 108] width 213 height 42
drag, startPoint x: 855, startPoint y: 122, endPoint x: 899, endPoint y: 120, distance: 44.1
click at [899, 120] on div "互動率 1.62%" at bounding box center [870, 108] width 71 height 31
click at [863, 120] on span "1.62%" at bounding box center [870, 117] width 44 height 14
drag, startPoint x: 852, startPoint y: 122, endPoint x: 897, endPoint y: 118, distance: 44.9
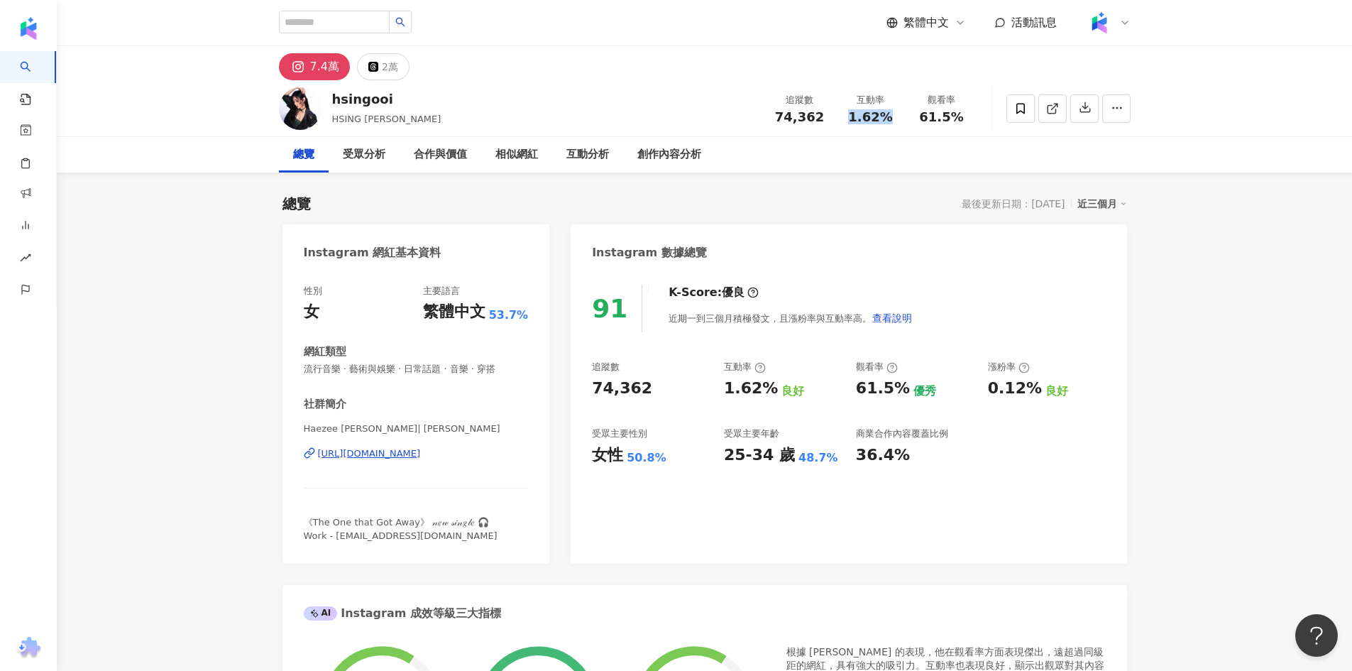
click at [897, 118] on div "1.62%" at bounding box center [871, 117] width 54 height 14
copy span "1.62%"
drag, startPoint x: 935, startPoint y: 119, endPoint x: 942, endPoint y: 116, distance: 7.4
click at [942, 116] on span "61.5%" at bounding box center [941, 117] width 44 height 14
click at [928, 121] on span "61.5%" at bounding box center [941, 117] width 44 height 14
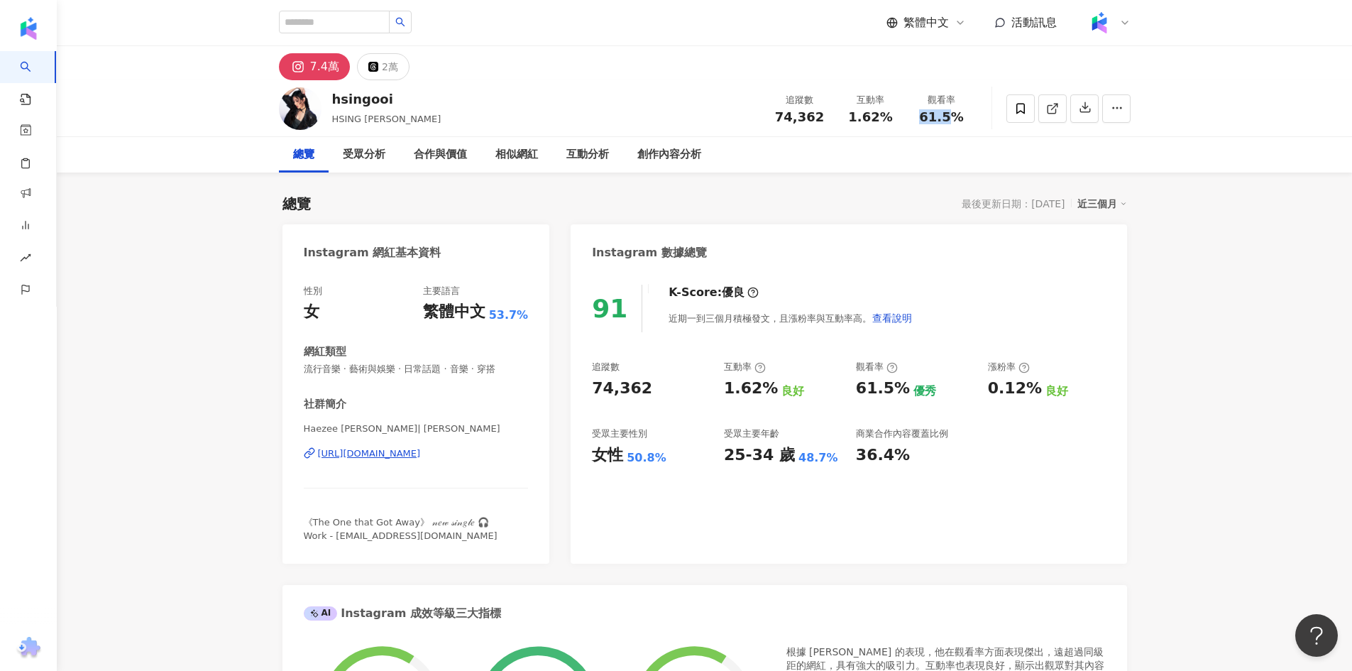
click at [952, 118] on span "61.5%" at bounding box center [941, 117] width 44 height 14
drag, startPoint x: 924, startPoint y: 120, endPoint x: 960, endPoint y: 116, distance: 36.4
click at [960, 116] on span "61.5%" at bounding box center [941, 117] width 44 height 14
copy span "61.5%"
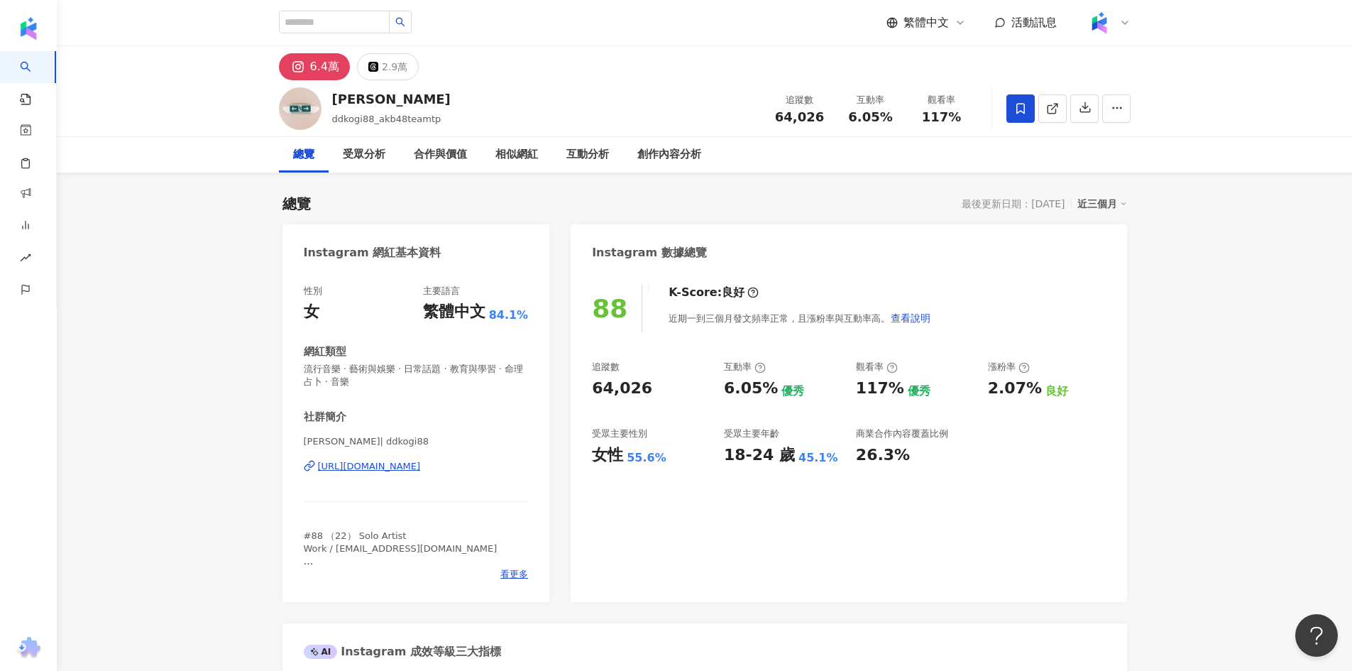
click at [801, 116] on span "64,026" at bounding box center [799, 116] width 49 height 15
copy span "64,026"
drag, startPoint x: 886, startPoint y: 123, endPoint x: 906, endPoint y: 125, distance: 19.2
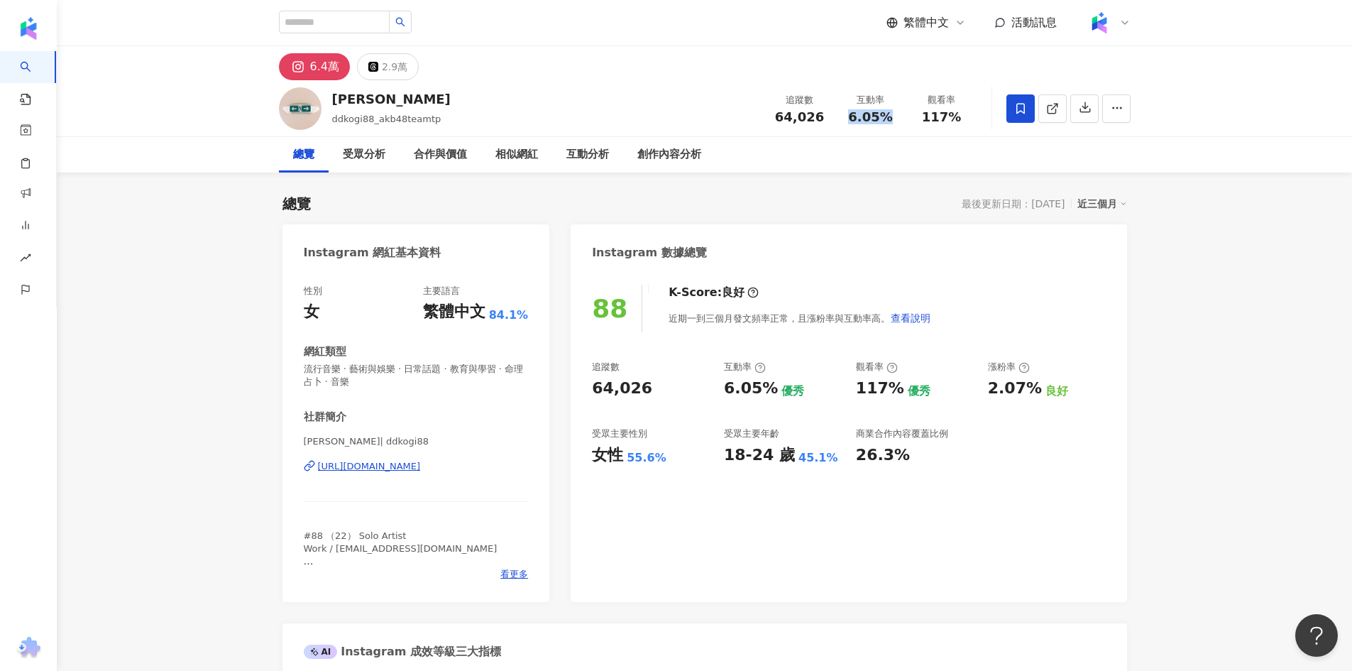
click at [906, 125] on div "追蹤數 64,026 互動率 6.05% 觀看率 117%" at bounding box center [870, 108] width 213 height 42
copy span "6.05%"
click at [933, 117] on span "117%" at bounding box center [942, 117] width 40 height 14
drag, startPoint x: 925, startPoint y: 121, endPoint x: 969, endPoint y: 121, distance: 44.0
click at [969, 121] on div "觀看率 117%" at bounding box center [941, 108] width 71 height 31
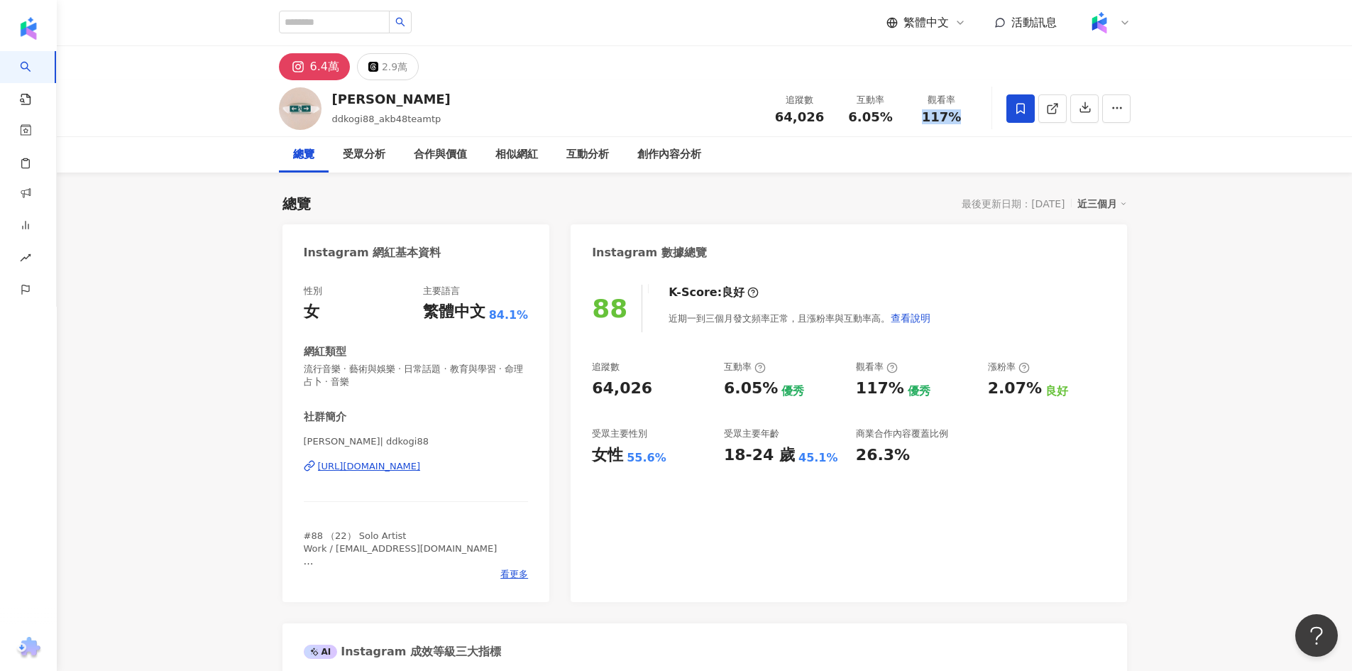
copy span "117%"
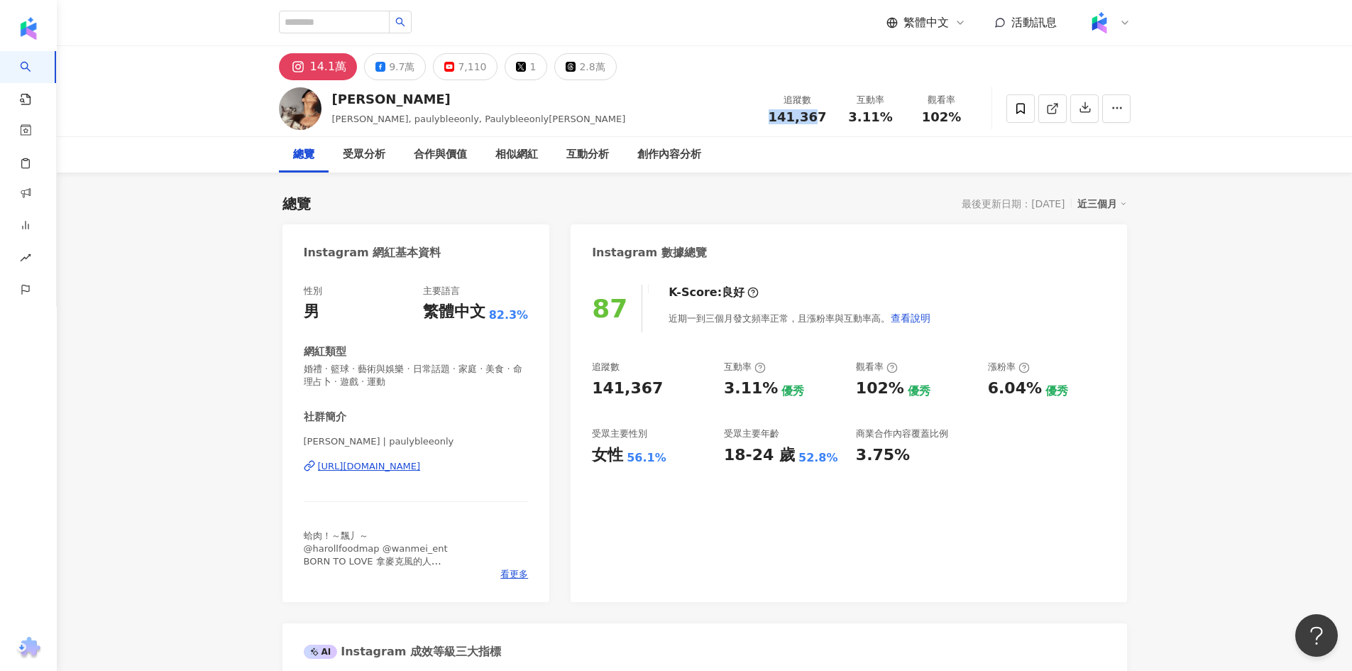
drag, startPoint x: 818, startPoint y: 118, endPoint x: 770, endPoint y: 123, distance: 47.9
click at [766, 123] on div "追蹤數 141,367" at bounding box center [797, 108] width 75 height 31
drag, startPoint x: 836, startPoint y: 119, endPoint x: 785, endPoint y: 116, distance: 51.1
click at [785, 116] on div "追蹤數 141,367 互動率 3.11% 觀看率 102%" at bounding box center [868, 108] width 217 height 42
click at [785, 116] on span "141,367" at bounding box center [798, 116] width 58 height 15
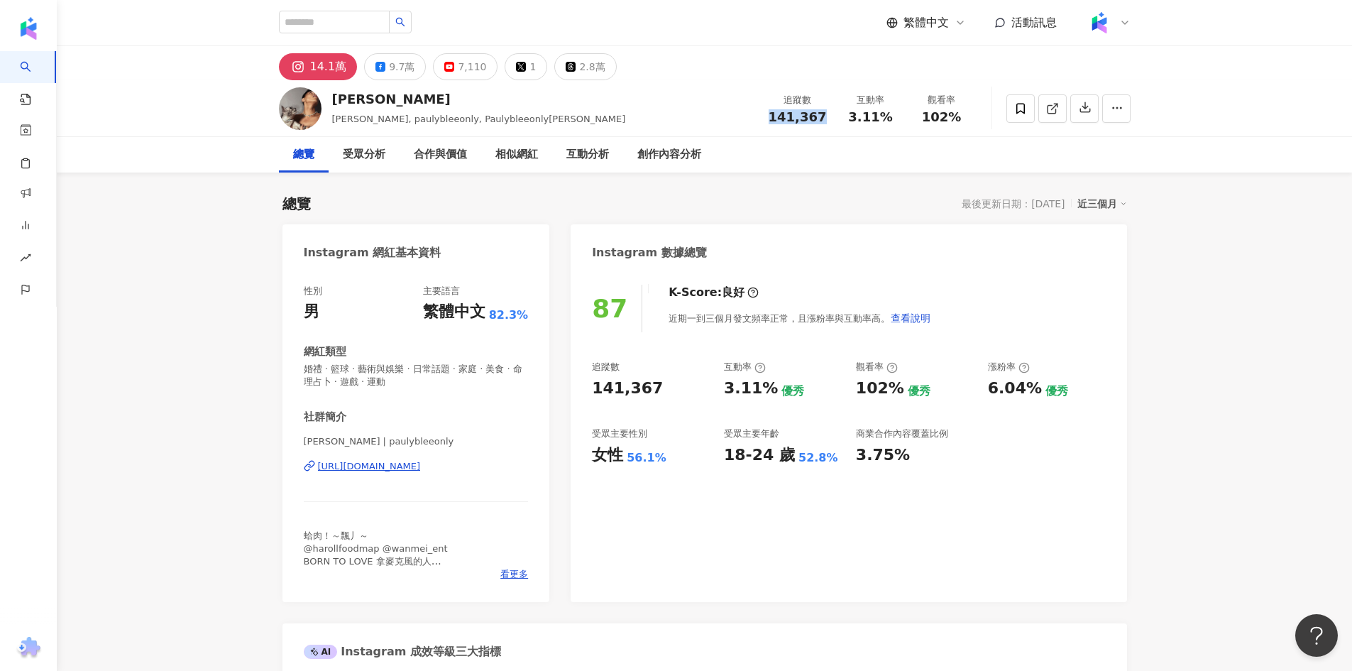
drag, startPoint x: 829, startPoint y: 121, endPoint x: 774, endPoint y: 116, distance: 55.5
click at [774, 116] on div "追蹤數 141,367" at bounding box center [797, 108] width 75 height 31
copy span "141,367"
drag, startPoint x: 871, startPoint y: 121, endPoint x: 886, endPoint y: 120, distance: 15.7
click at [886, 120] on span "3.11%" at bounding box center [870, 117] width 44 height 14
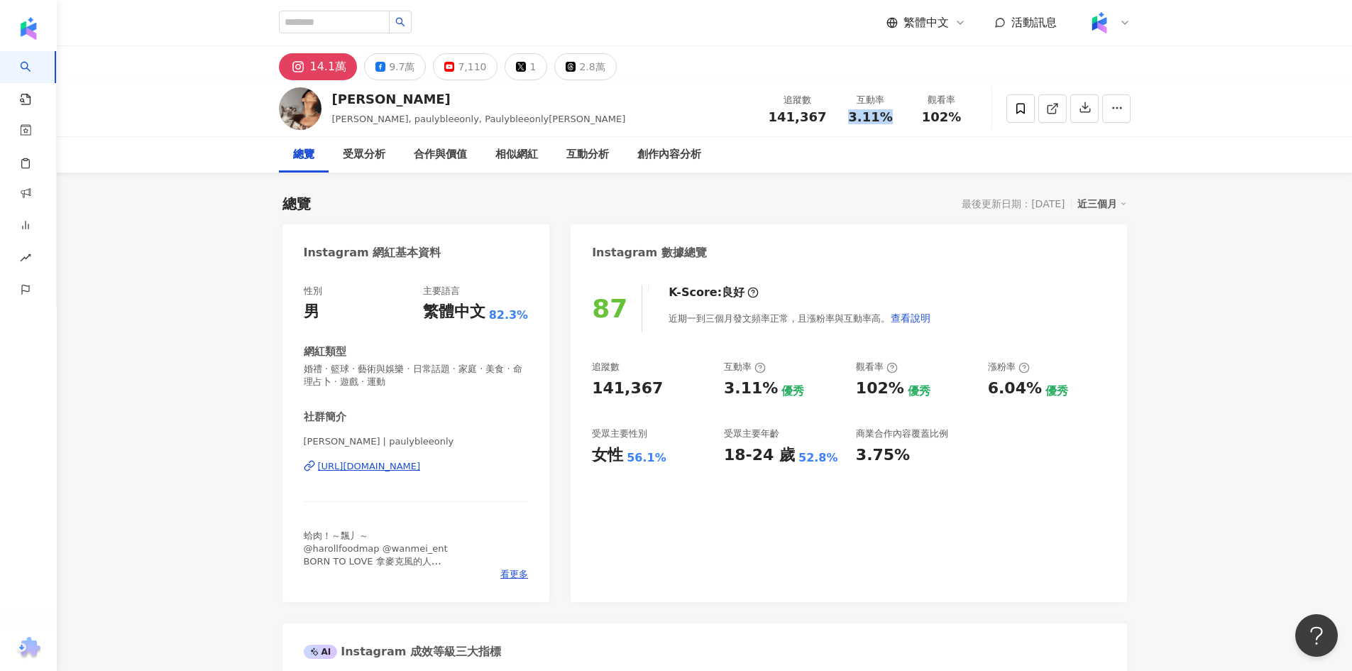
copy span "3.11%"
drag, startPoint x: 928, startPoint y: 121, endPoint x: 979, endPoint y: 119, distance: 50.4
click at [982, 120] on div "李宜柏 李宜柏YB, paulybleeonly, Paulybleeonly李宜柏YB 追蹤數 141,367 互動率 3.11% 觀看率 102%" at bounding box center [705, 108] width 908 height 56
click at [894, 123] on div "3.11%" at bounding box center [871, 117] width 54 height 14
drag, startPoint x: 911, startPoint y: 122, endPoint x: 974, endPoint y: 119, distance: 64.0
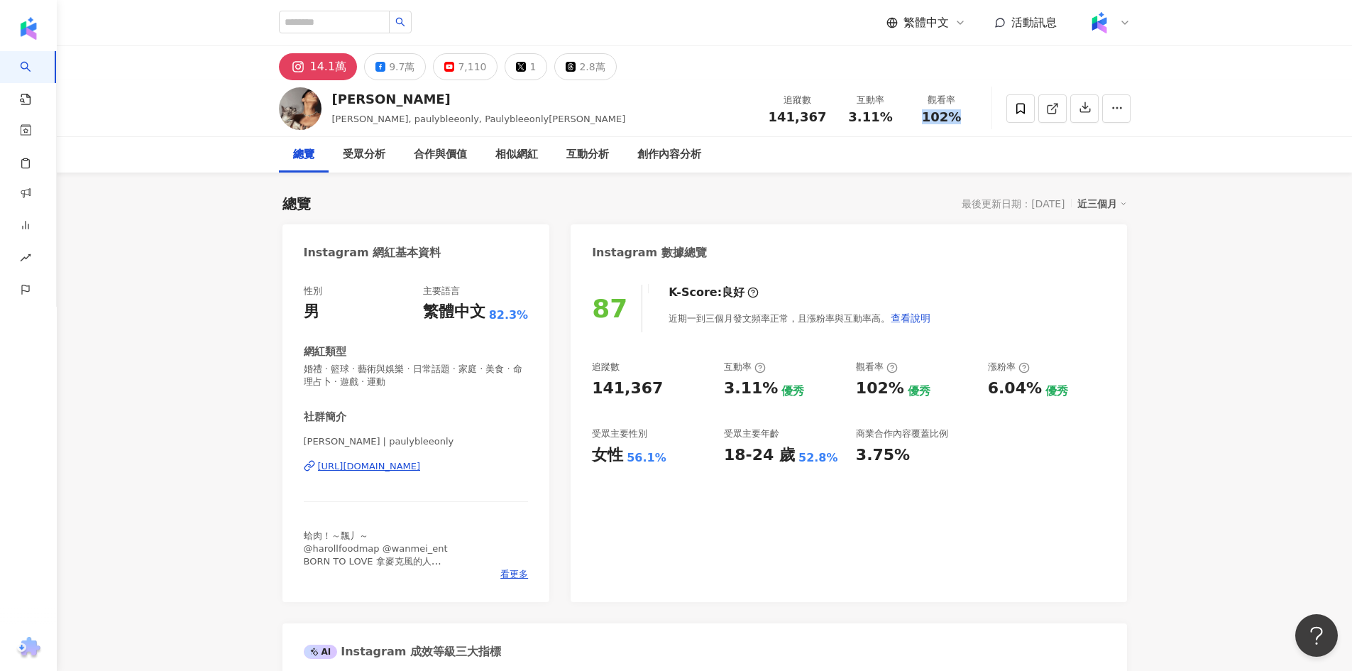
click at [974, 119] on div "觀看率 102%" at bounding box center [941, 108] width 71 height 31
copy span "102%"
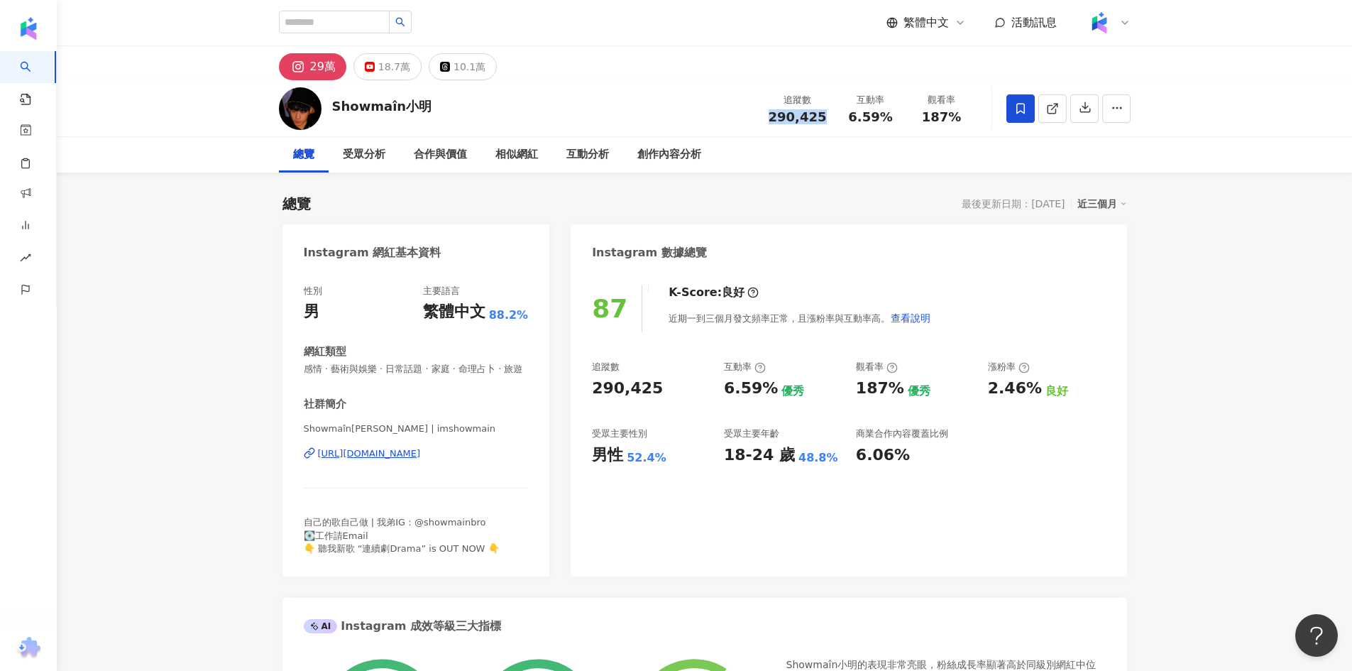
drag, startPoint x: 775, startPoint y: 114, endPoint x: 832, endPoint y: 118, distance: 57.6
click at [832, 118] on div "追蹤數 290,425" at bounding box center [797, 108] width 75 height 31
copy span "290,425"
drag, startPoint x: 869, startPoint y: 121, endPoint x: 911, endPoint y: 126, distance: 42.9
click at [911, 126] on div "追蹤數 290,425 互動率 6.59% 觀看率 187%" at bounding box center [868, 108] width 217 height 42
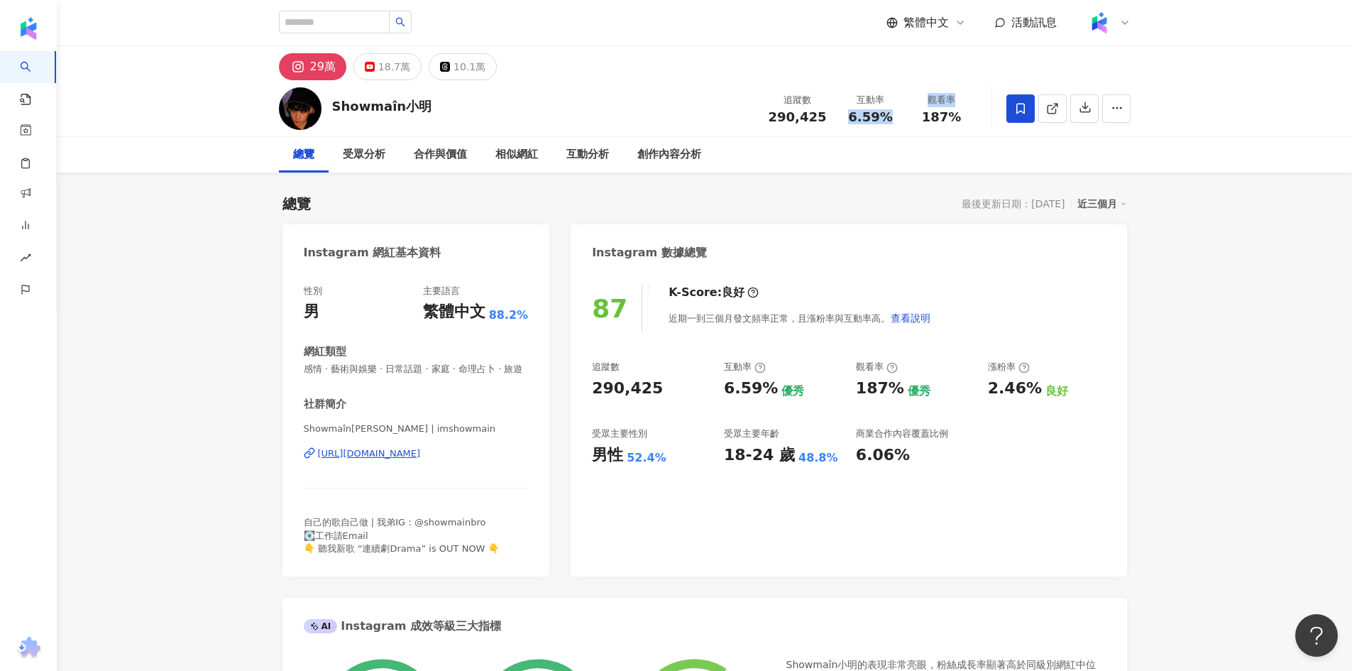
copy div "6.59% 觀看率"
click at [888, 119] on span "6.59%" at bounding box center [870, 117] width 44 height 14
drag, startPoint x: 851, startPoint y: 115, endPoint x: 900, endPoint y: 133, distance: 52.1
click at [902, 133] on div "Showmaîn小明 追蹤數 290,425 互動率 6.59% 觀看率 187%" at bounding box center [705, 108] width 908 height 56
copy span "6.59%"
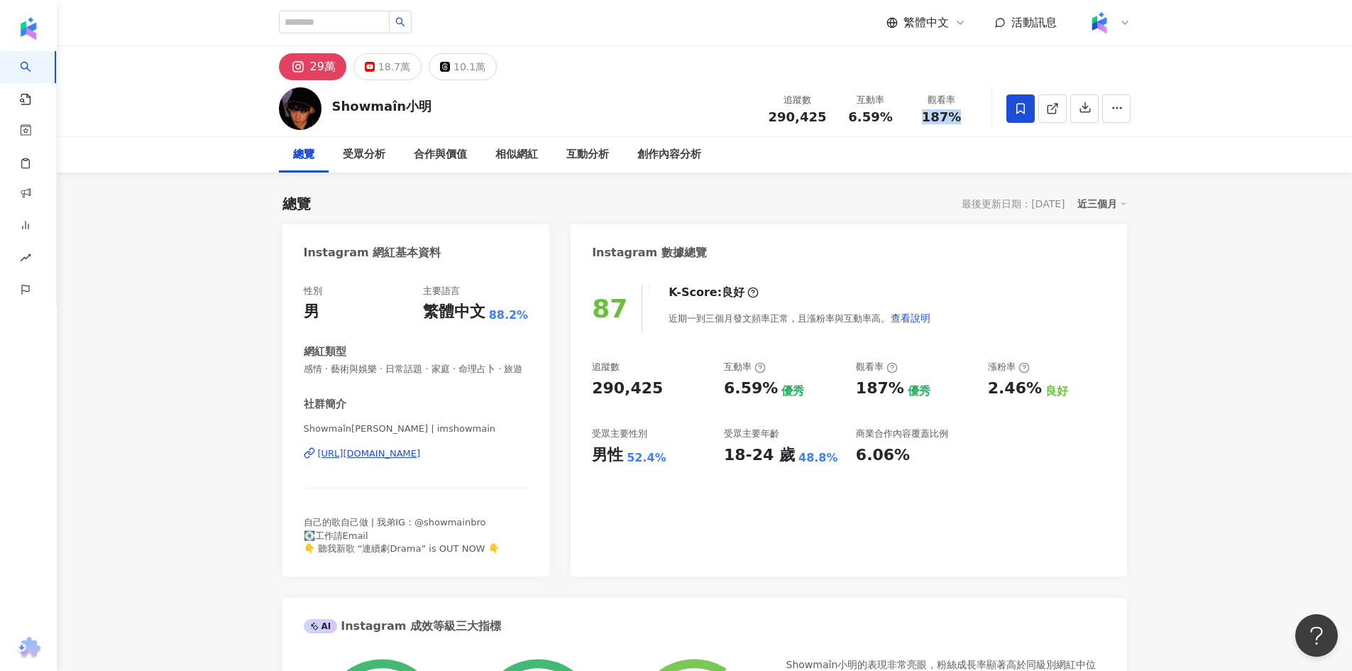
drag, startPoint x: 935, startPoint y: 119, endPoint x: 964, endPoint y: 122, distance: 30.0
click at [964, 122] on div "187%" at bounding box center [942, 117] width 54 height 14
copy span "187%"
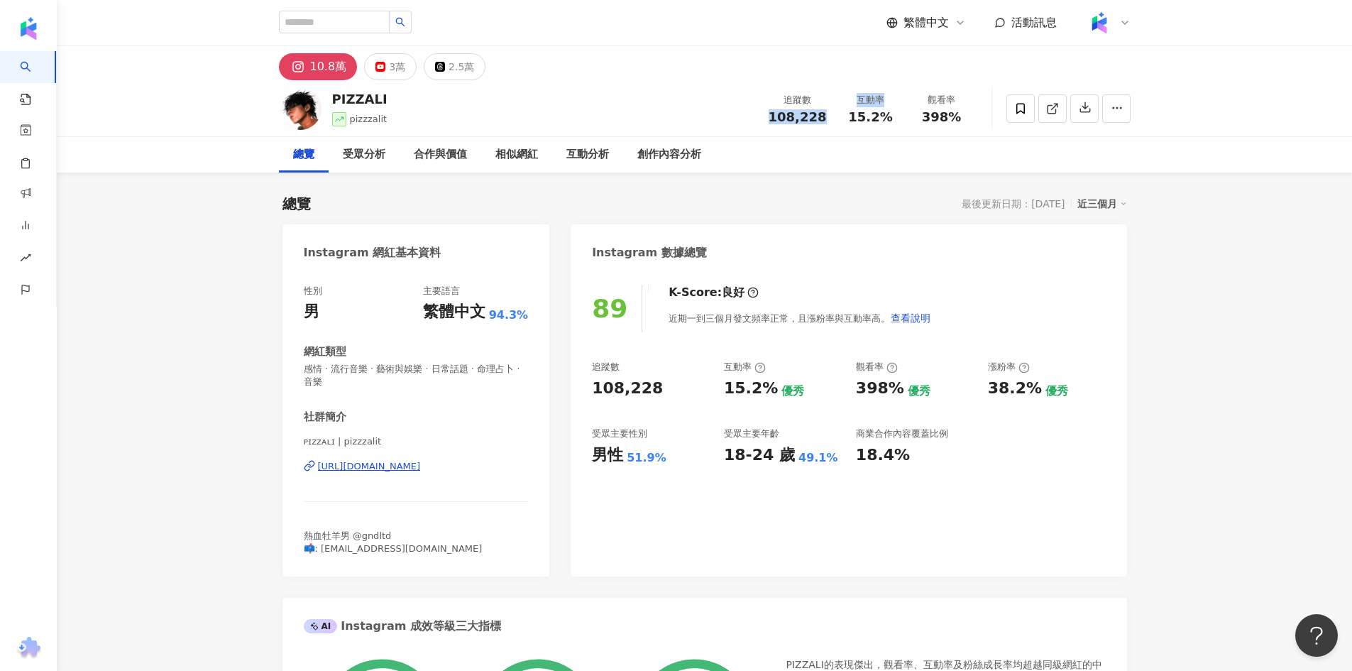
drag, startPoint x: 767, startPoint y: 116, endPoint x: 840, endPoint y: 115, distance: 72.4
click at [840, 115] on div "追蹤數 108,228 互動率 15.2% 觀看率 398%" at bounding box center [868, 108] width 217 height 42
click at [816, 116] on span "108,228" at bounding box center [798, 116] width 58 height 15
drag, startPoint x: 824, startPoint y: 117, endPoint x: 777, endPoint y: 116, distance: 46.9
click at [777, 116] on span "108,228" at bounding box center [798, 116] width 58 height 15
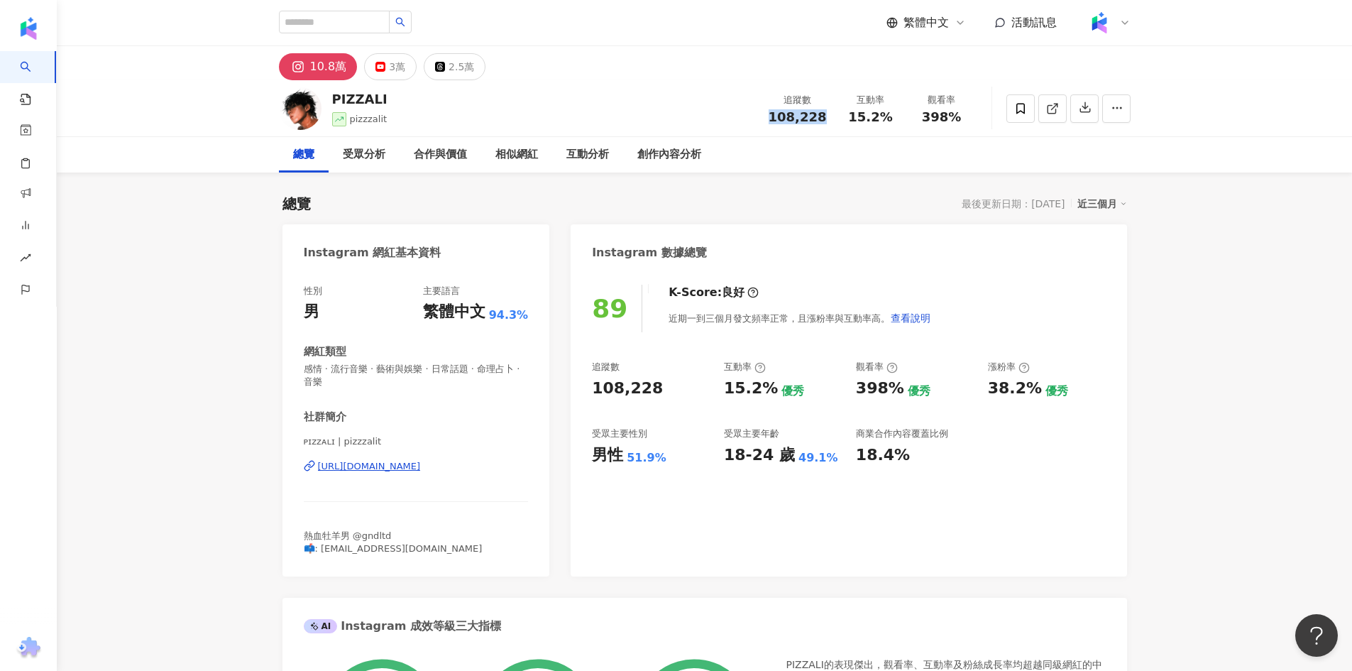
copy span "108,228"
drag, startPoint x: 855, startPoint y: 117, endPoint x: 918, endPoint y: 122, distance: 63.4
click at [918, 122] on div "追蹤數 108,228 互動率 15.2% 觀看率 398%" at bounding box center [868, 108] width 217 height 42
click at [864, 123] on span "15.2%" at bounding box center [870, 117] width 44 height 14
drag, startPoint x: 849, startPoint y: 119, endPoint x: 889, endPoint y: 121, distance: 39.8
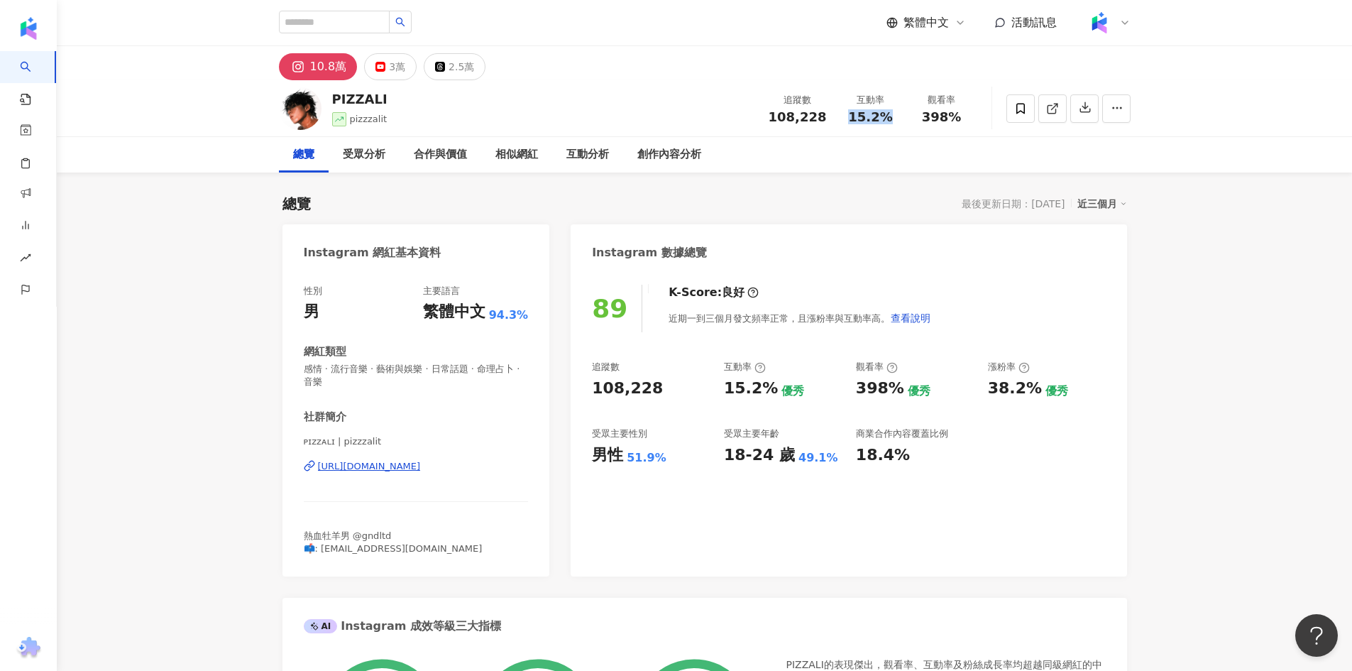
click at [889, 121] on div "15.2%" at bounding box center [871, 117] width 54 height 14
copy span "15.2%"
drag, startPoint x: 921, startPoint y: 125, endPoint x: 962, endPoint y: 119, distance: 41.7
click at [962, 119] on div "追蹤數 108,228 互動率 15.2% 觀看率 398%" at bounding box center [868, 108] width 217 height 42
copy span "398%"
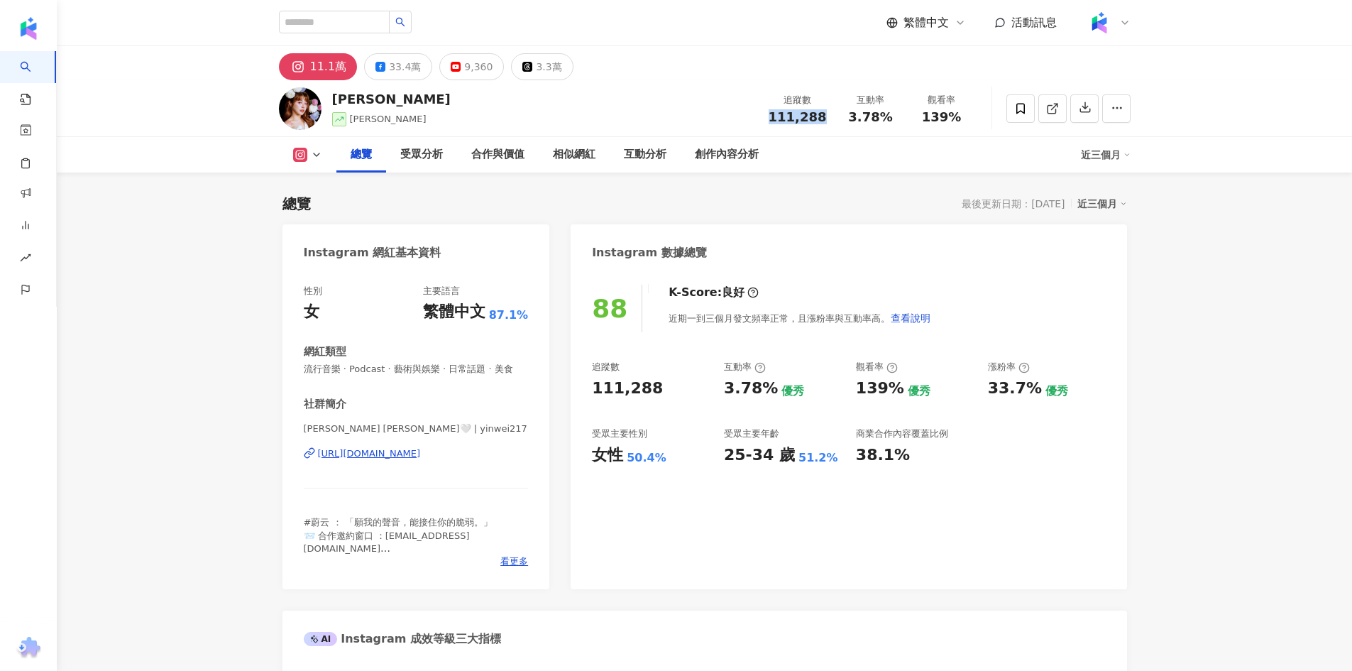
drag, startPoint x: 759, startPoint y: 121, endPoint x: 826, endPoint y: 120, distance: 67.4
click at [826, 120] on div "[PERSON_NAME]ZOWIE [PERSON_NAME] 追蹤數 111,288 互動率 3.78% 觀看率 139%" at bounding box center [705, 108] width 908 height 56
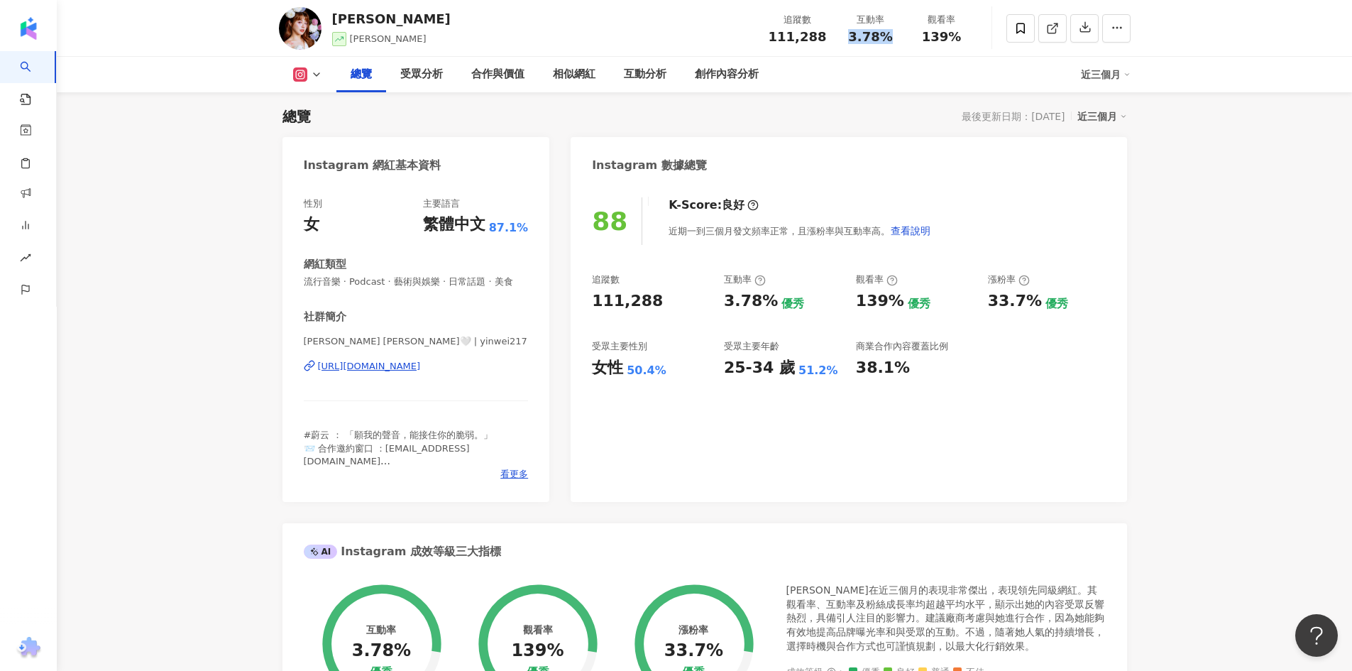
drag, startPoint x: 851, startPoint y: 33, endPoint x: 891, endPoint y: 39, distance: 41.0
click at [891, 39] on div "3.78%" at bounding box center [871, 37] width 54 height 14
copy span "3.78%"
drag, startPoint x: 913, startPoint y: 41, endPoint x: 962, endPoint y: 40, distance: 48.3
click at [962, 40] on div "139%" at bounding box center [942, 37] width 54 height 14
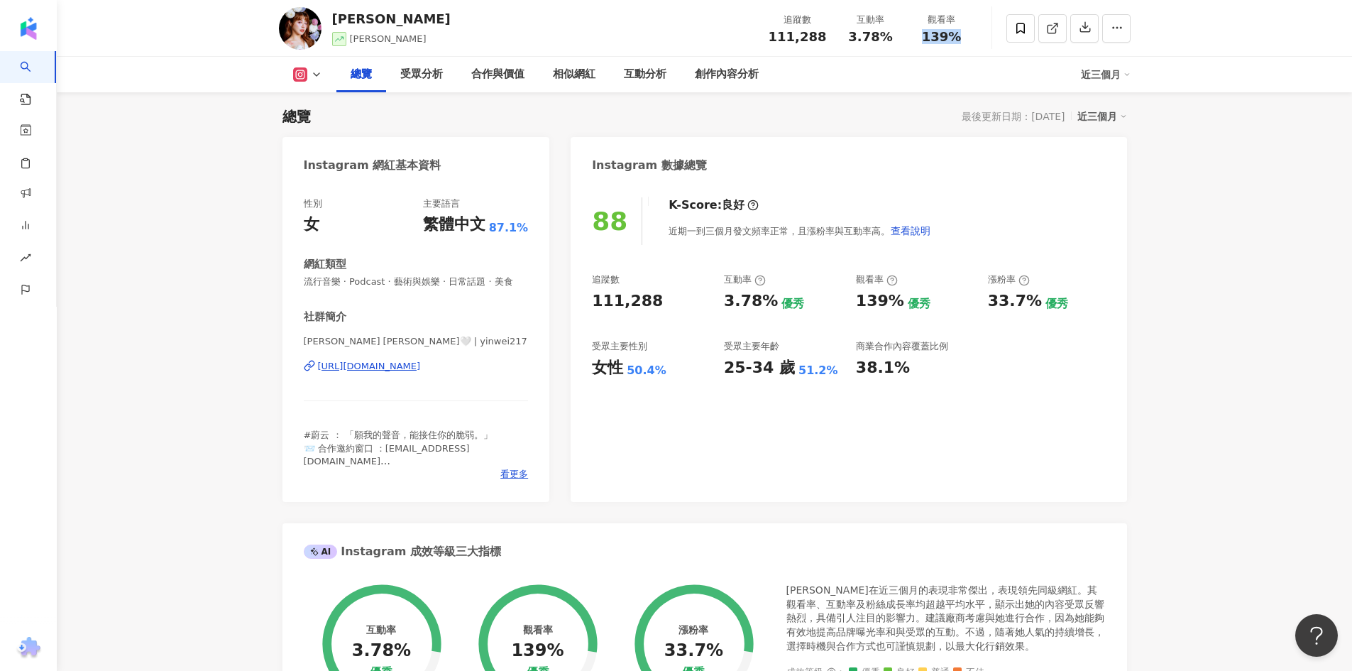
copy span "139%"
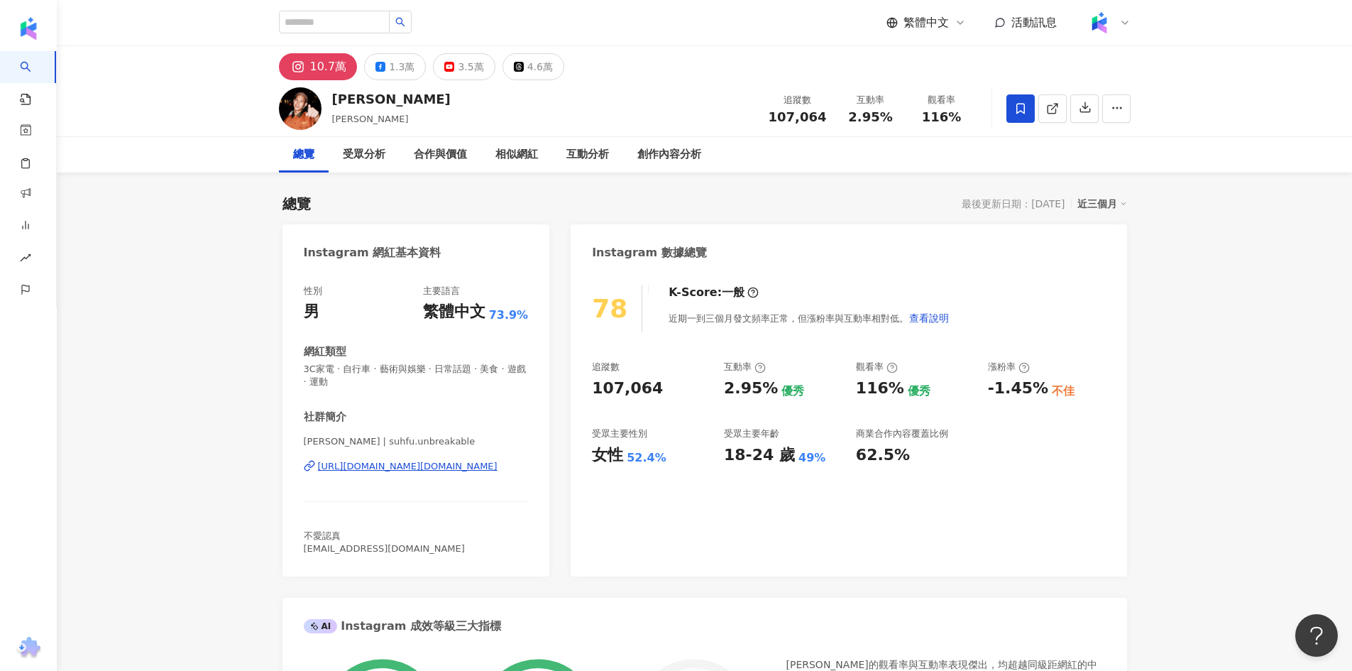
click at [779, 121] on span "107,064" at bounding box center [798, 116] width 58 height 15
drag, startPoint x: 753, startPoint y: 114, endPoint x: 827, endPoint y: 125, distance: 74.7
click at [827, 125] on div "[PERSON_NAME]夫 追蹤數 107,064 互動率 2.95% 觀看率 116%" at bounding box center [705, 108] width 908 height 56
copy span "107,064"
drag, startPoint x: 850, startPoint y: 122, endPoint x: 874, endPoint y: 120, distance: 24.2
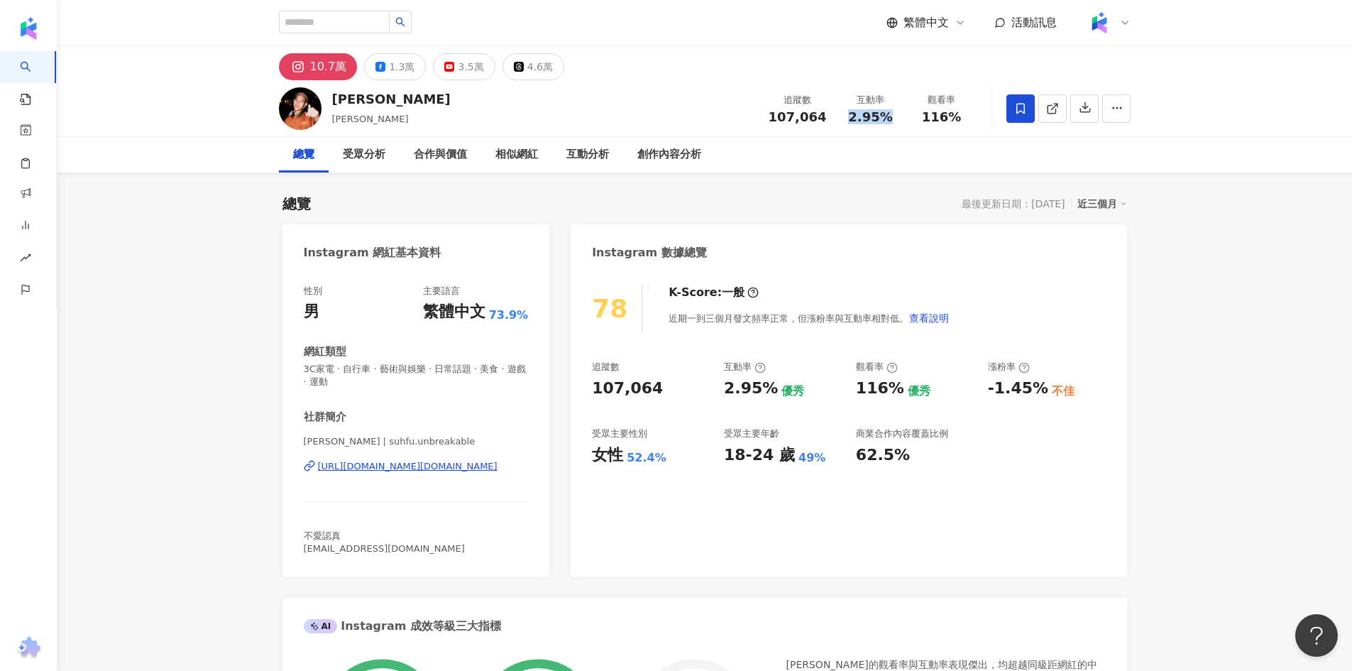
click at [886, 123] on span "2.95%" at bounding box center [870, 117] width 44 height 14
copy span "2.95%"
drag, startPoint x: 925, startPoint y: 127, endPoint x: 967, endPoint y: 119, distance: 43.4
click at [967, 119] on div "追蹤數 107,064 互動率 2.95% 觀看率 116%" at bounding box center [868, 108] width 217 height 42
drag, startPoint x: 918, startPoint y: 119, endPoint x: 967, endPoint y: 119, distance: 49.0
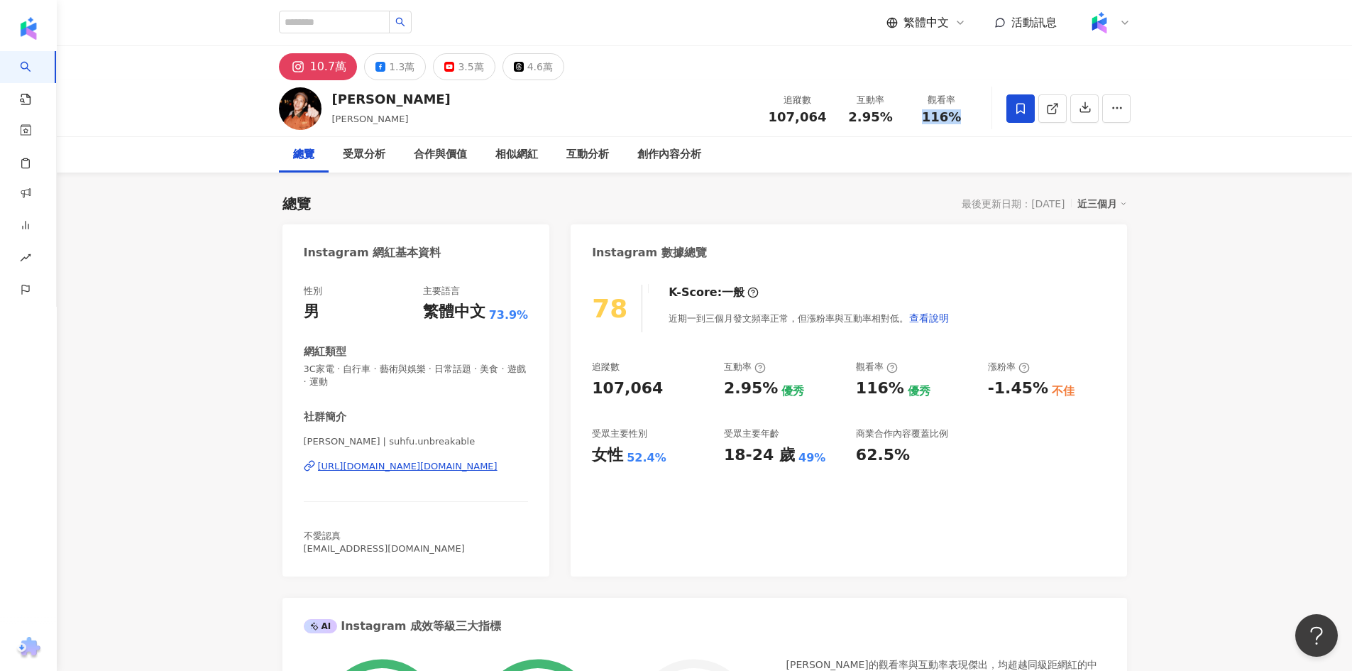
click at [967, 119] on div "116%" at bounding box center [942, 117] width 54 height 14
copy span "116%"
